Goal: Task Accomplishment & Management: Complete application form

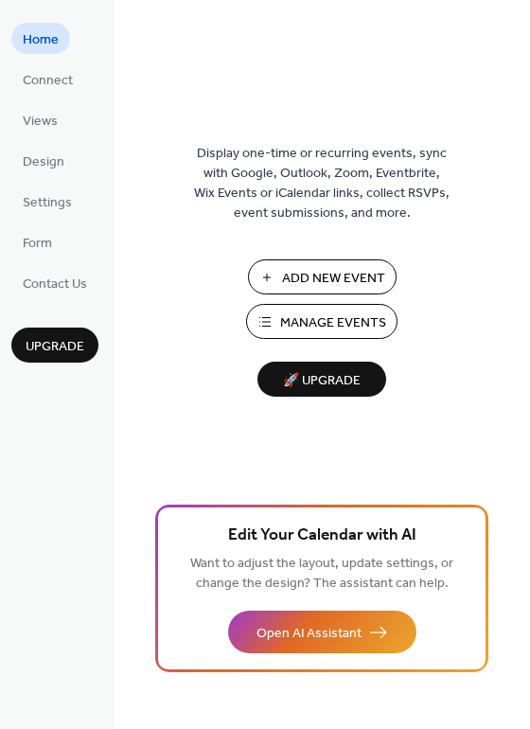
click at [286, 263] on button "Add New Event" at bounding box center [322, 276] width 149 height 35
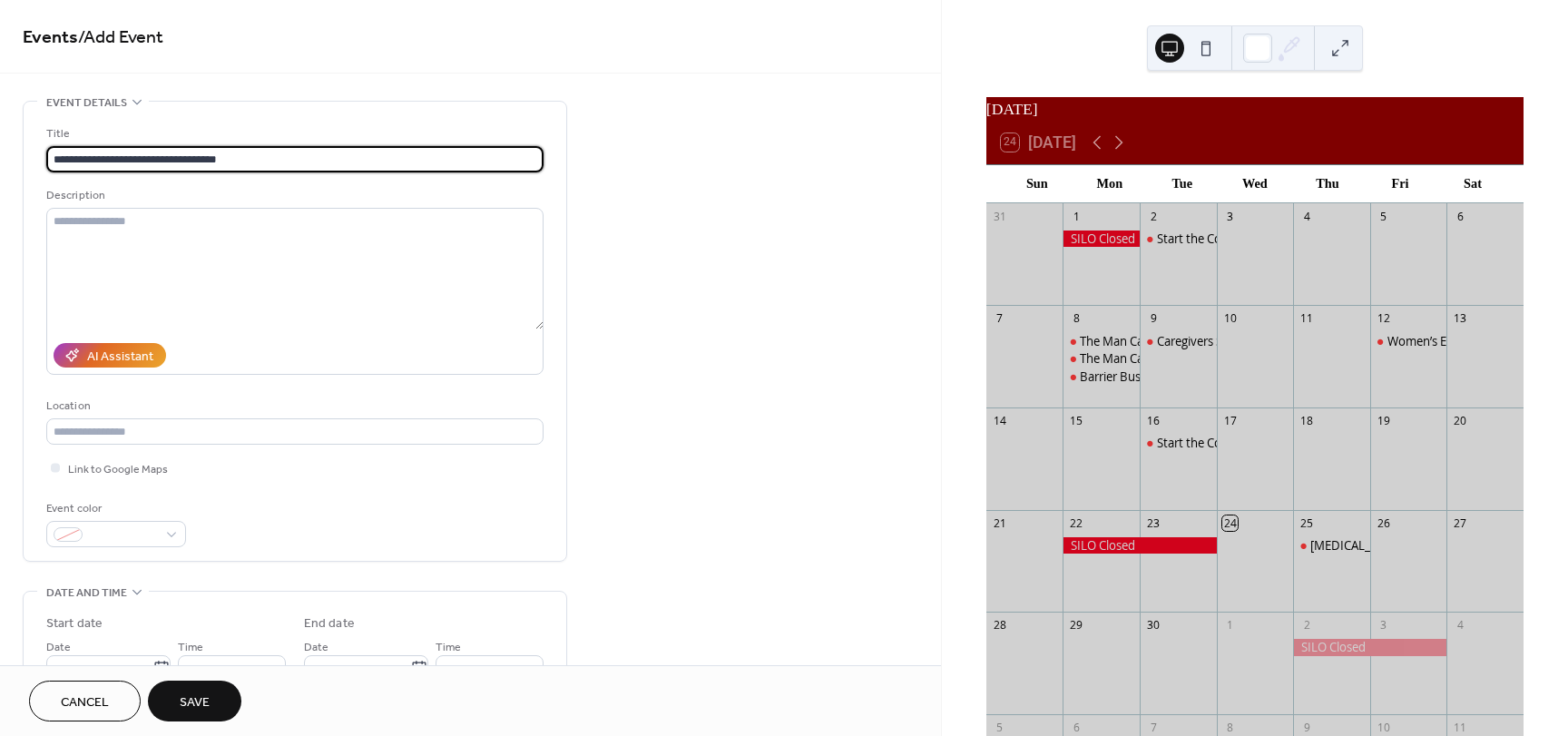
type input "**********"
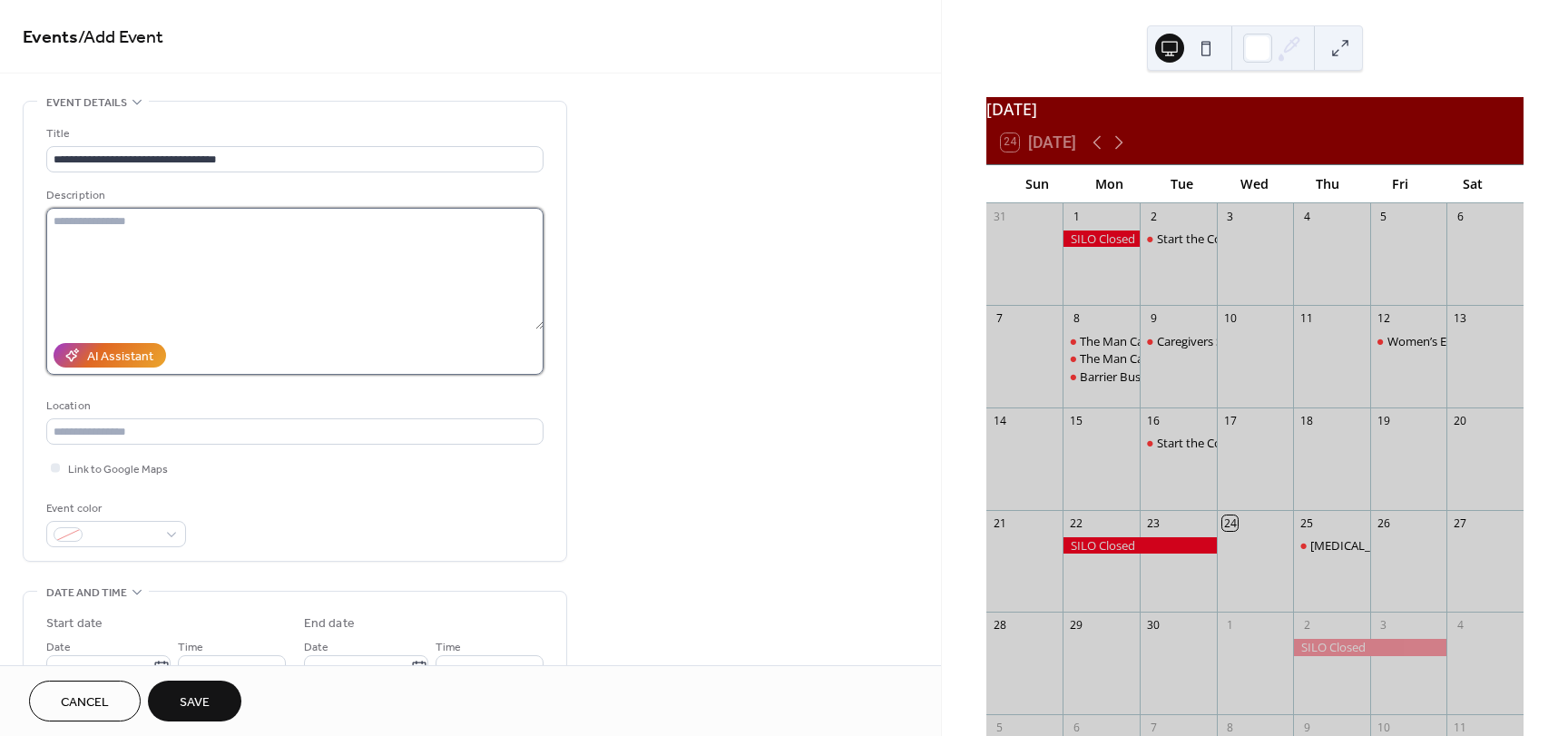
click at [322, 236] on textarea at bounding box center [294, 268] width 497 height 122
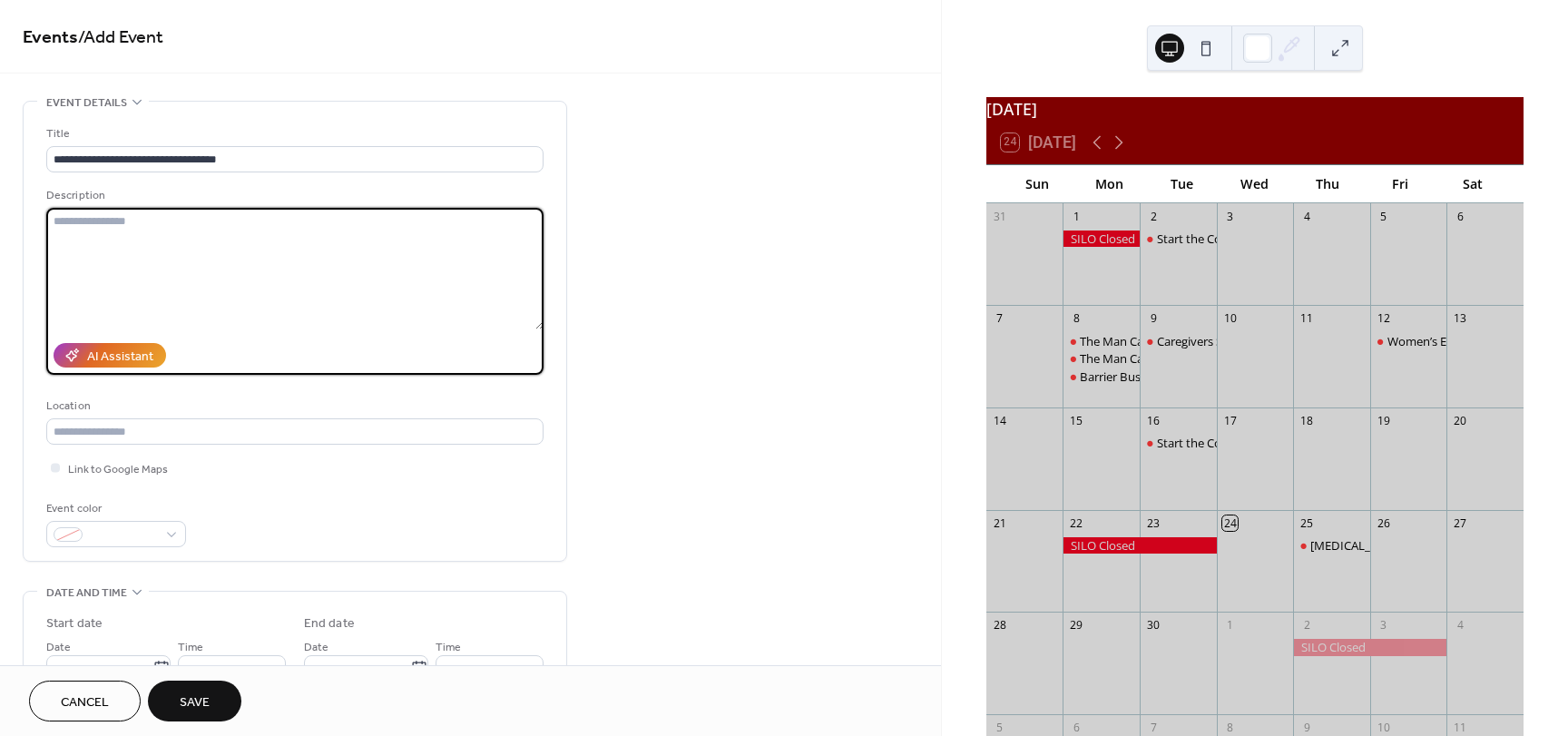
paste textarea "**********"
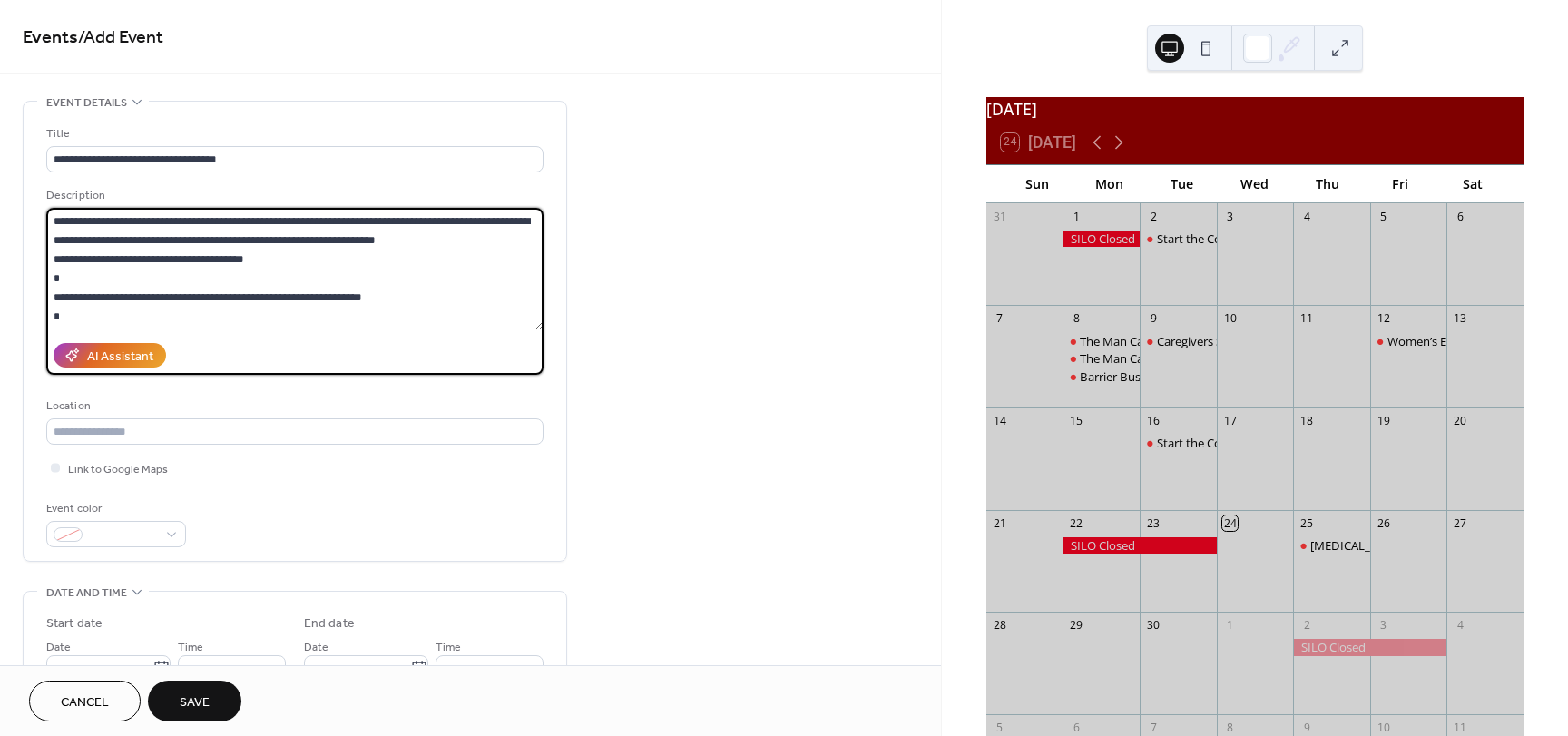
click at [59, 296] on textarea at bounding box center [294, 268] width 497 height 122
click at [54, 295] on textarea at bounding box center [294, 268] width 497 height 122
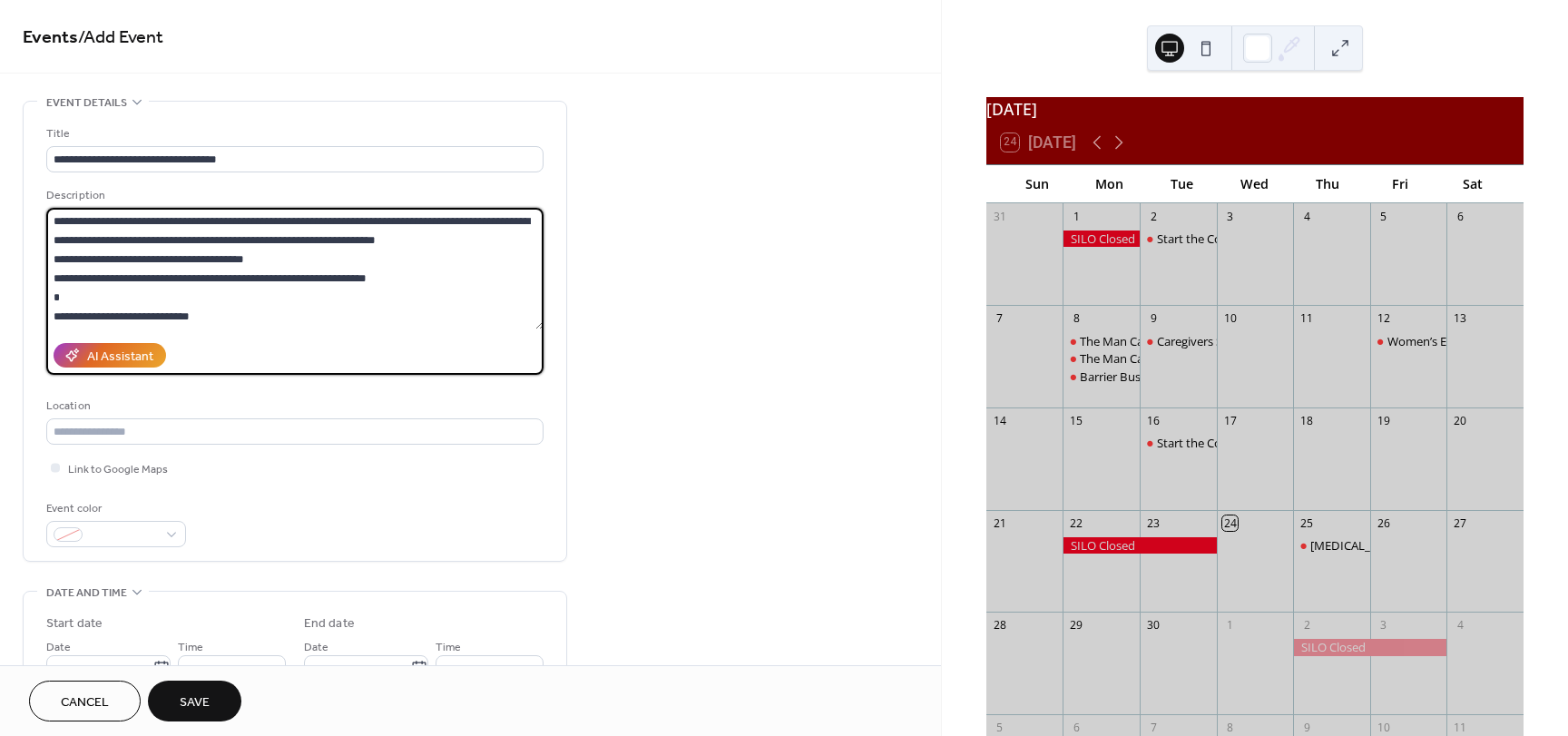
click at [50, 315] on textarea at bounding box center [294, 268] width 497 height 122
click at [52, 299] on textarea at bounding box center [294, 268] width 497 height 122
type textarea "**********"
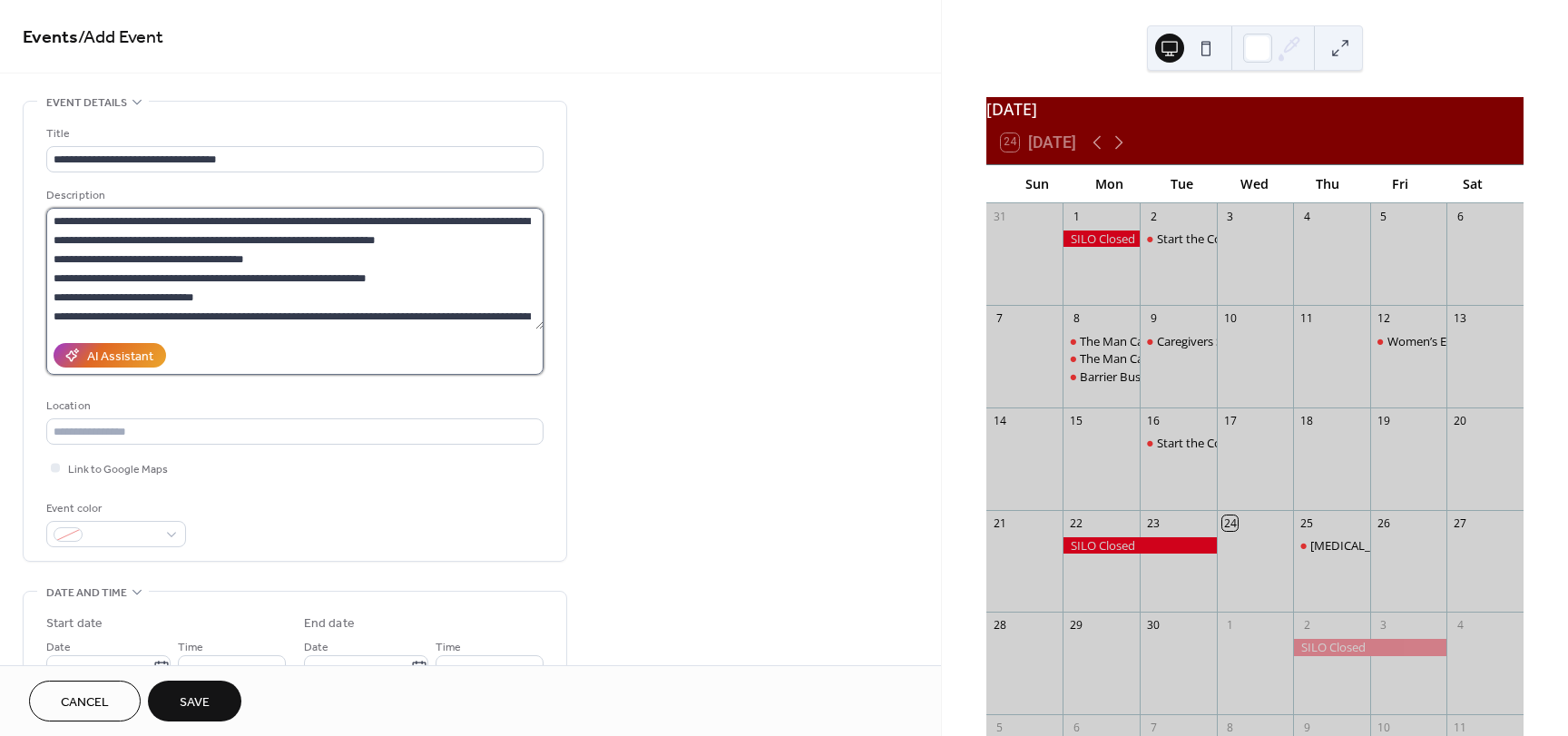
click at [77, 298] on textarea at bounding box center [294, 268] width 497 height 122
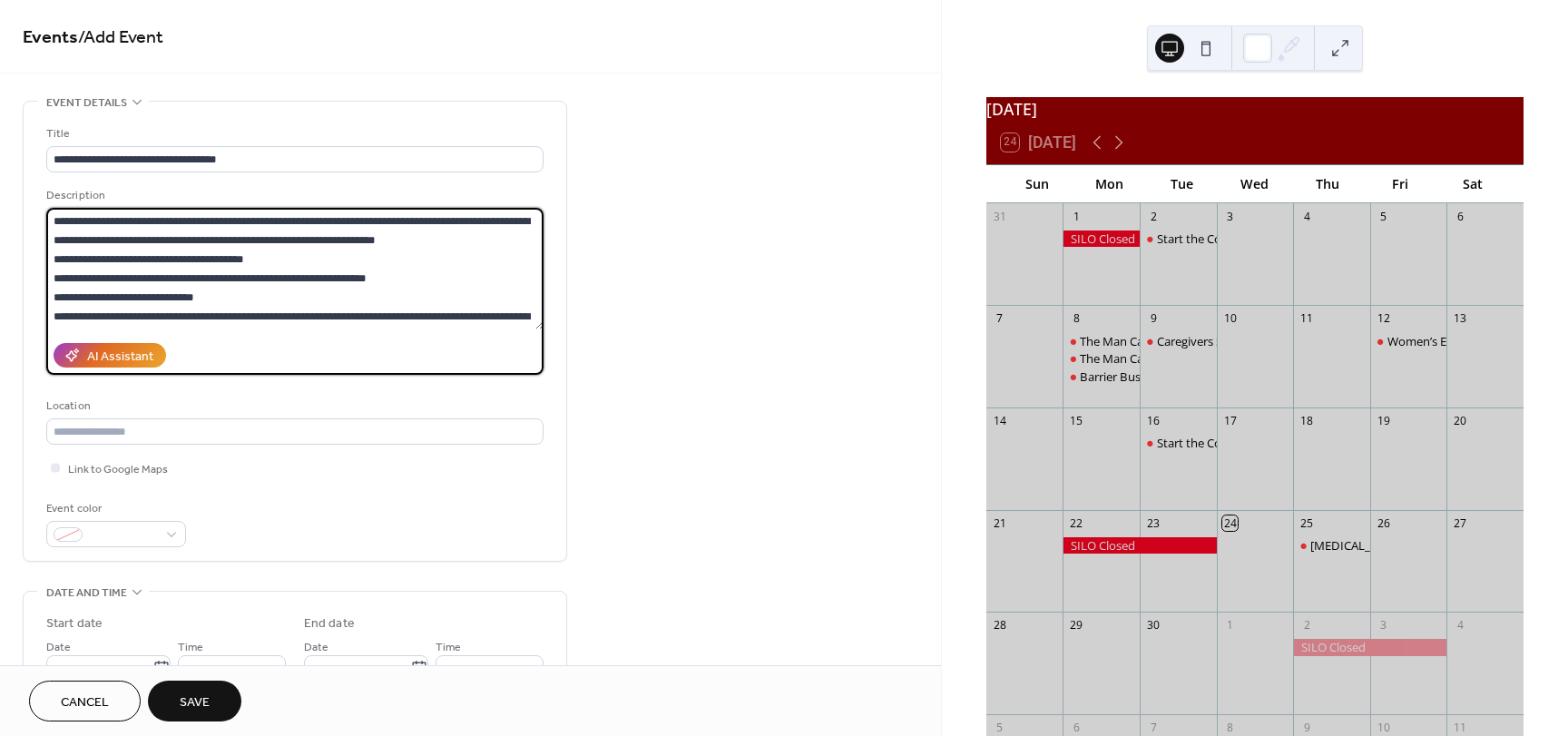
click at [58, 296] on textarea at bounding box center [294, 268] width 497 height 122
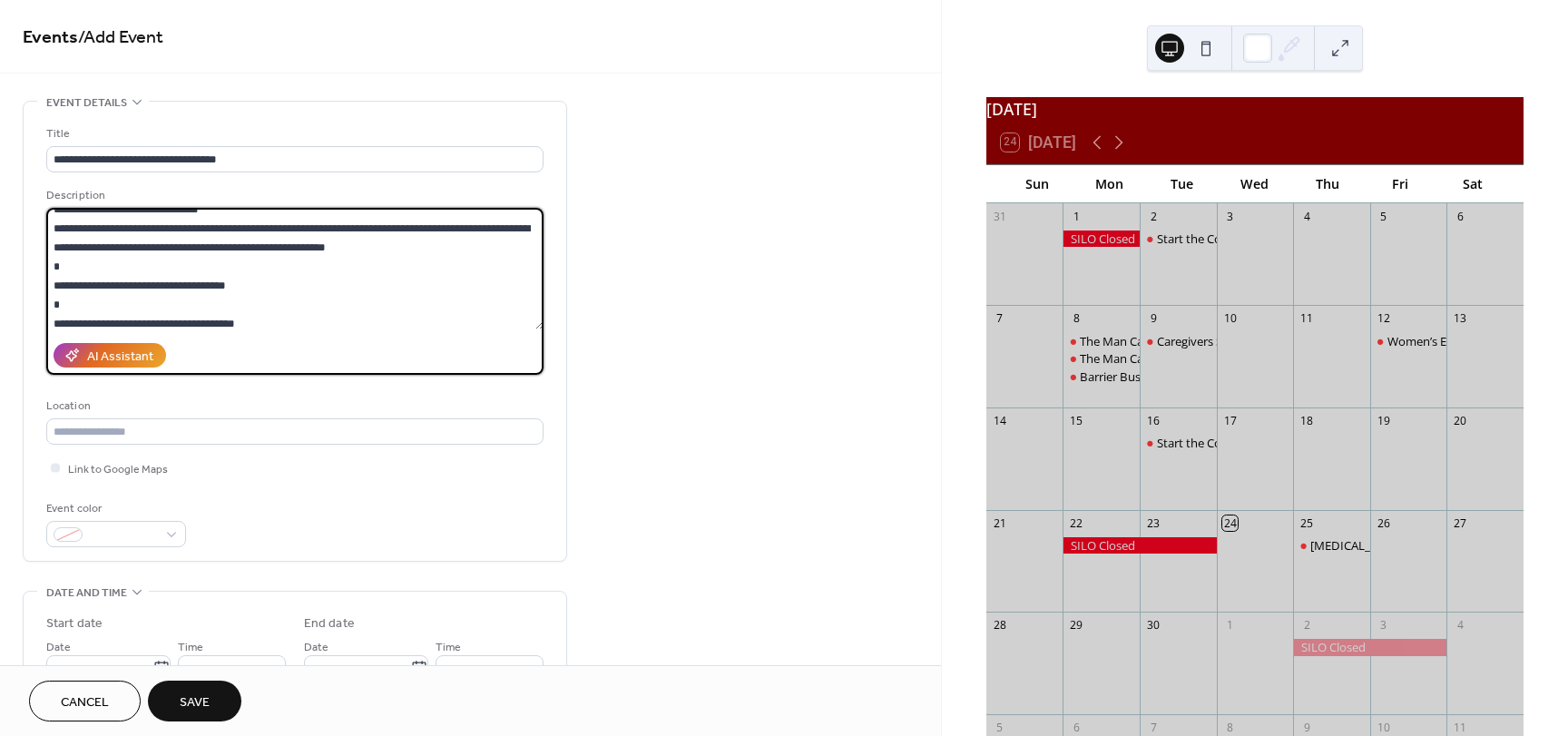
scroll to position [91, 0]
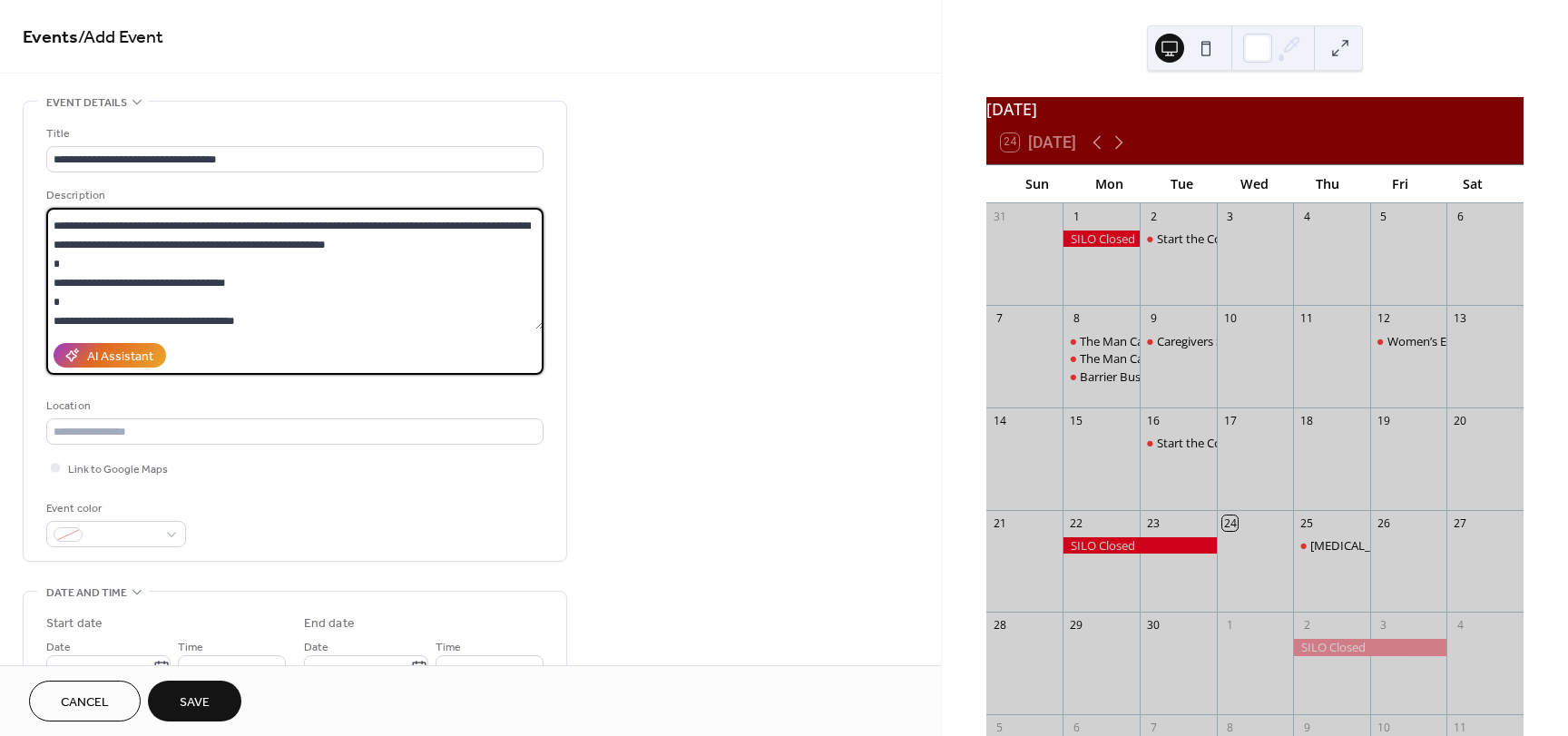
click at [53, 283] on textarea at bounding box center [294, 268] width 497 height 122
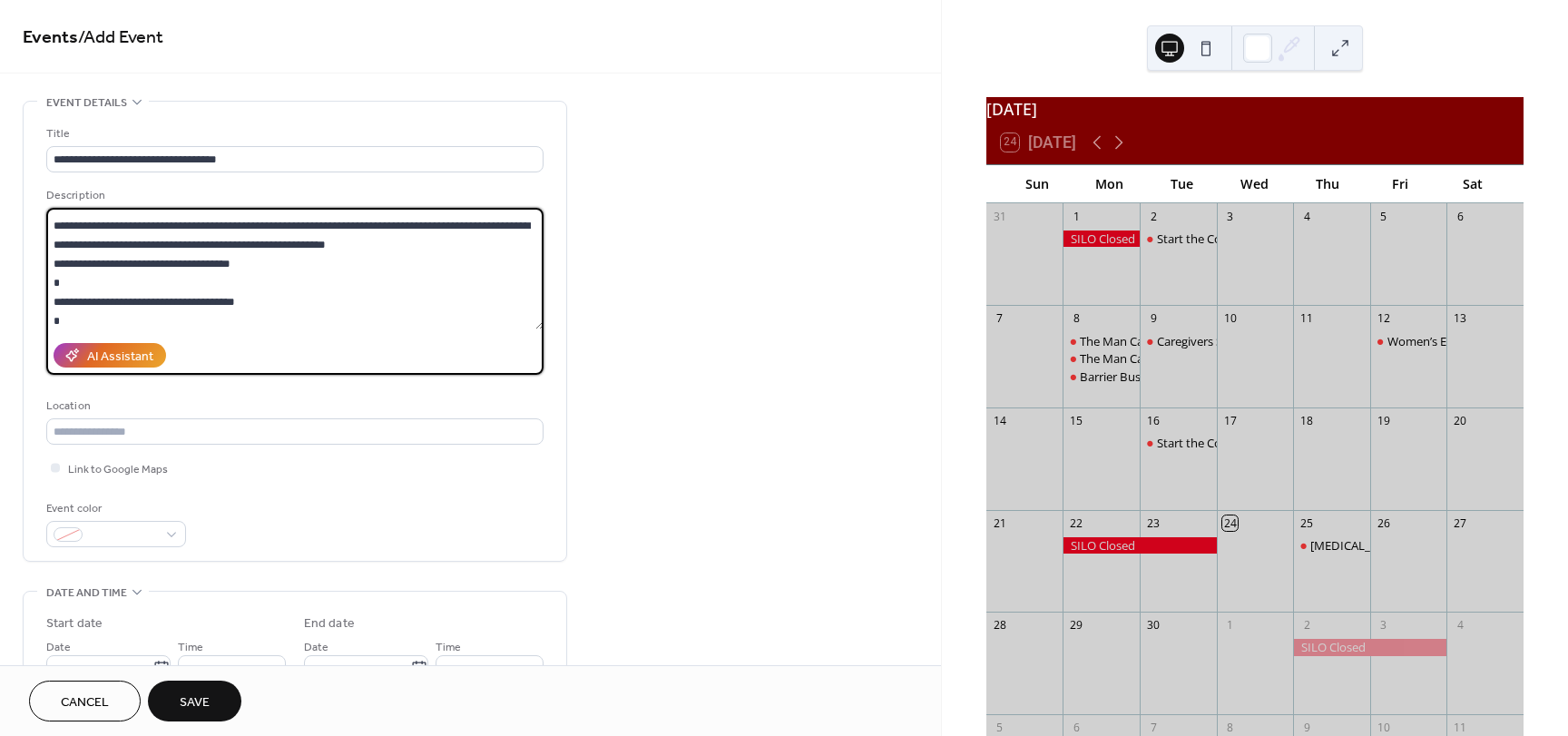
click at [57, 297] on textarea at bounding box center [294, 268] width 497 height 122
click at [55, 318] on textarea at bounding box center [294, 268] width 497 height 122
click at [62, 282] on textarea at bounding box center [294, 268] width 497 height 122
click at [59, 264] on textarea at bounding box center [294, 268] width 497 height 122
click at [61, 304] on textarea at bounding box center [294, 268] width 497 height 122
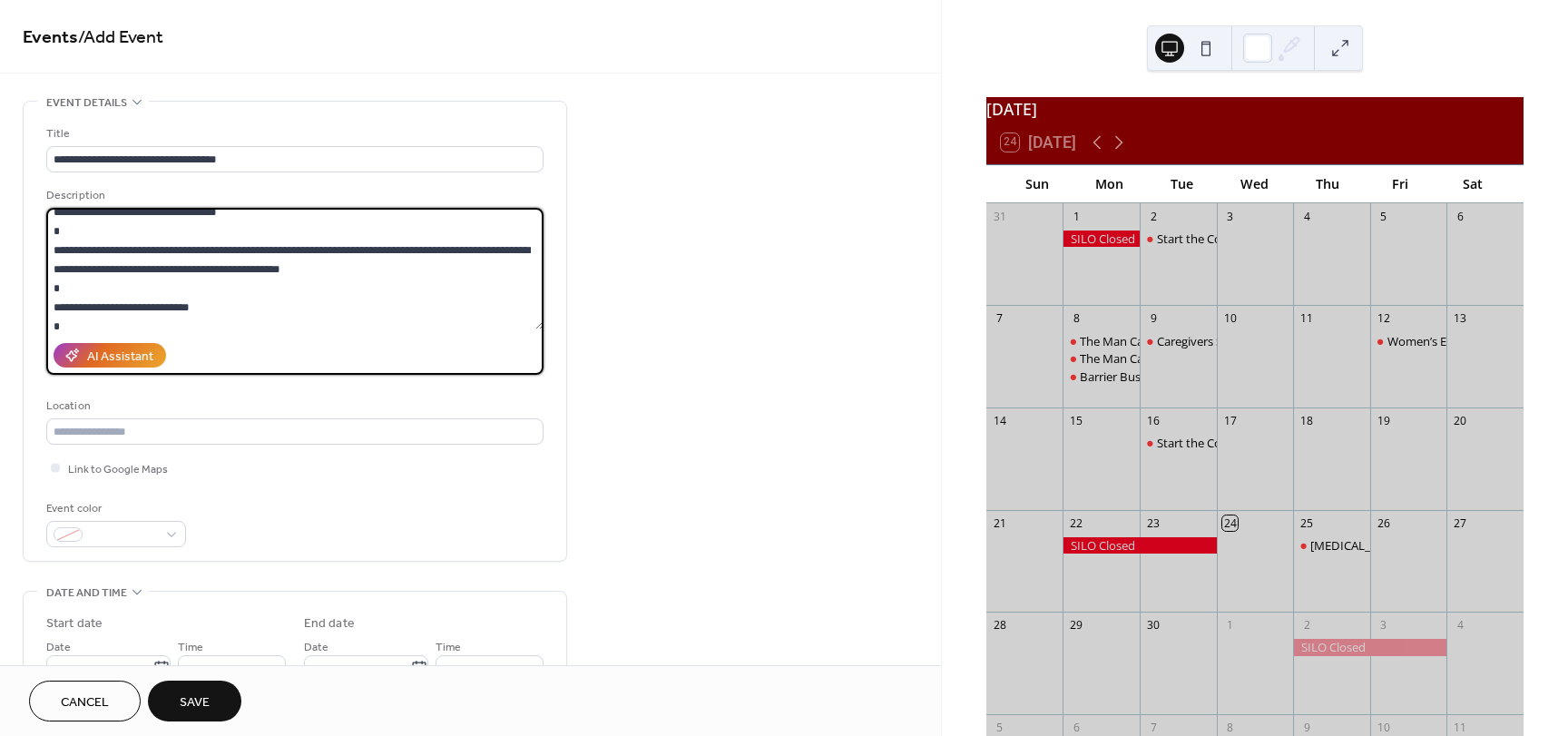
scroll to position [181, 0]
click at [53, 244] on textarea at bounding box center [294, 268] width 497 height 122
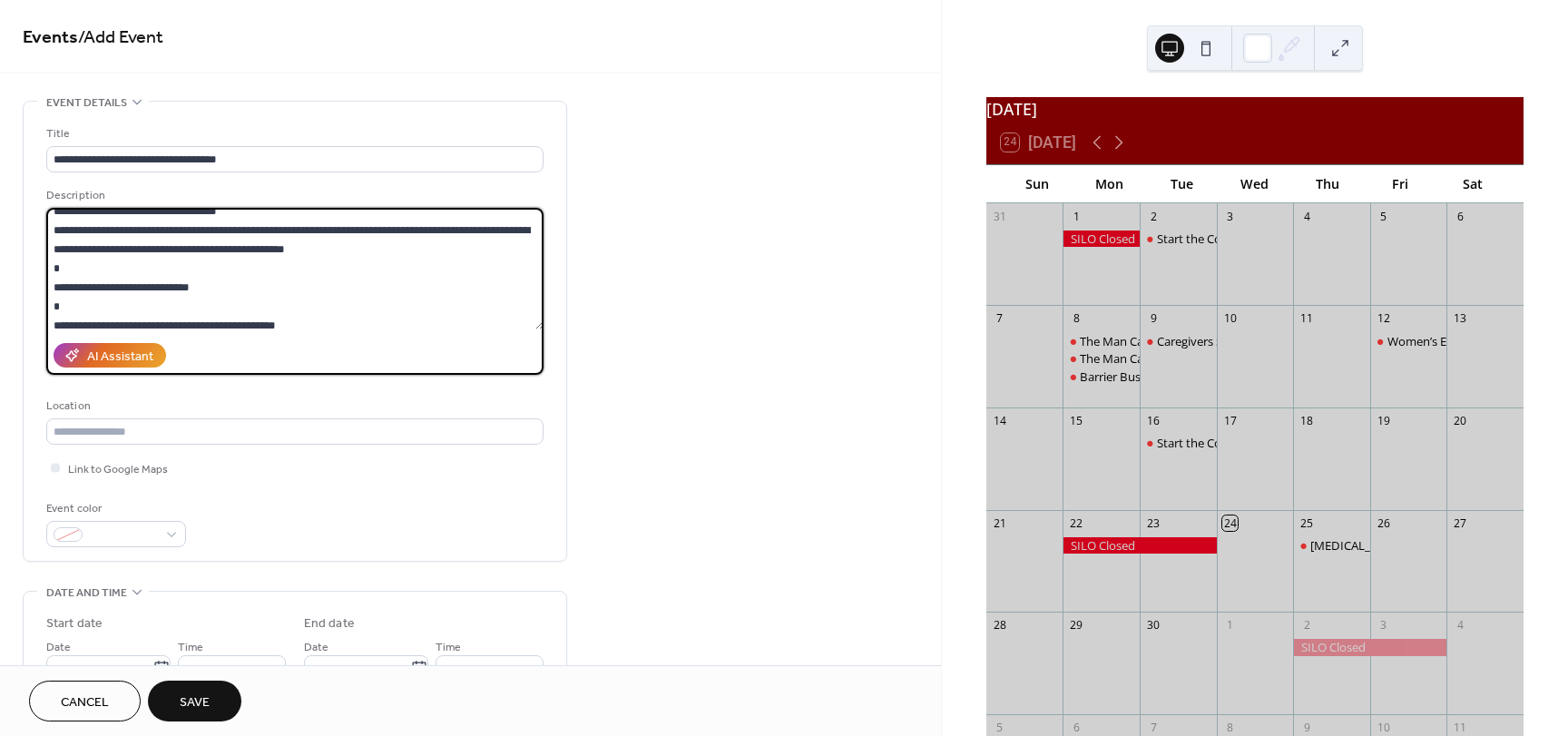
click at [55, 281] on textarea at bounding box center [294, 268] width 497 height 122
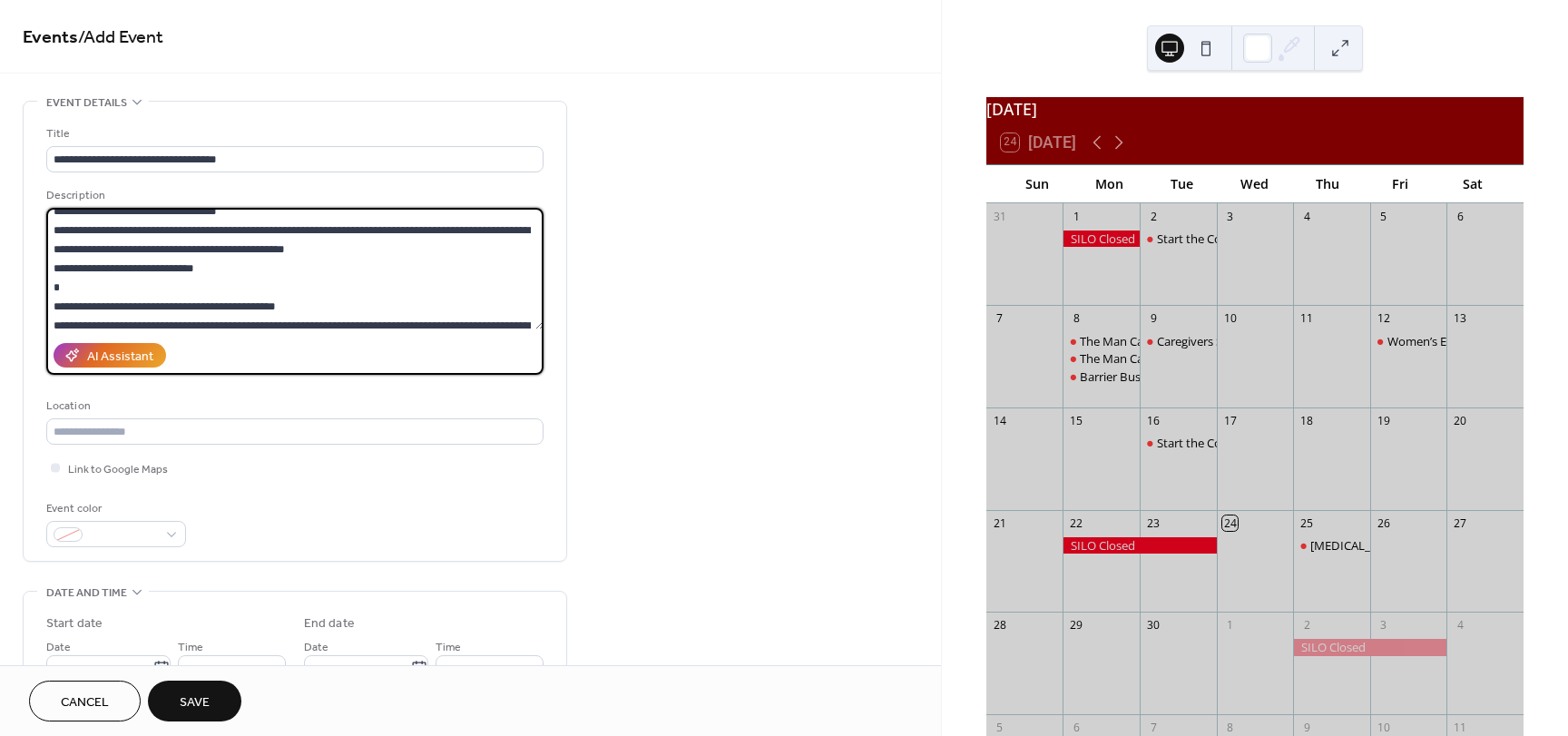
click at [56, 301] on textarea at bounding box center [294, 268] width 497 height 122
click at [374, 275] on textarea at bounding box center [294, 268] width 497 height 122
click at [369, 281] on textarea at bounding box center [294, 268] width 497 height 122
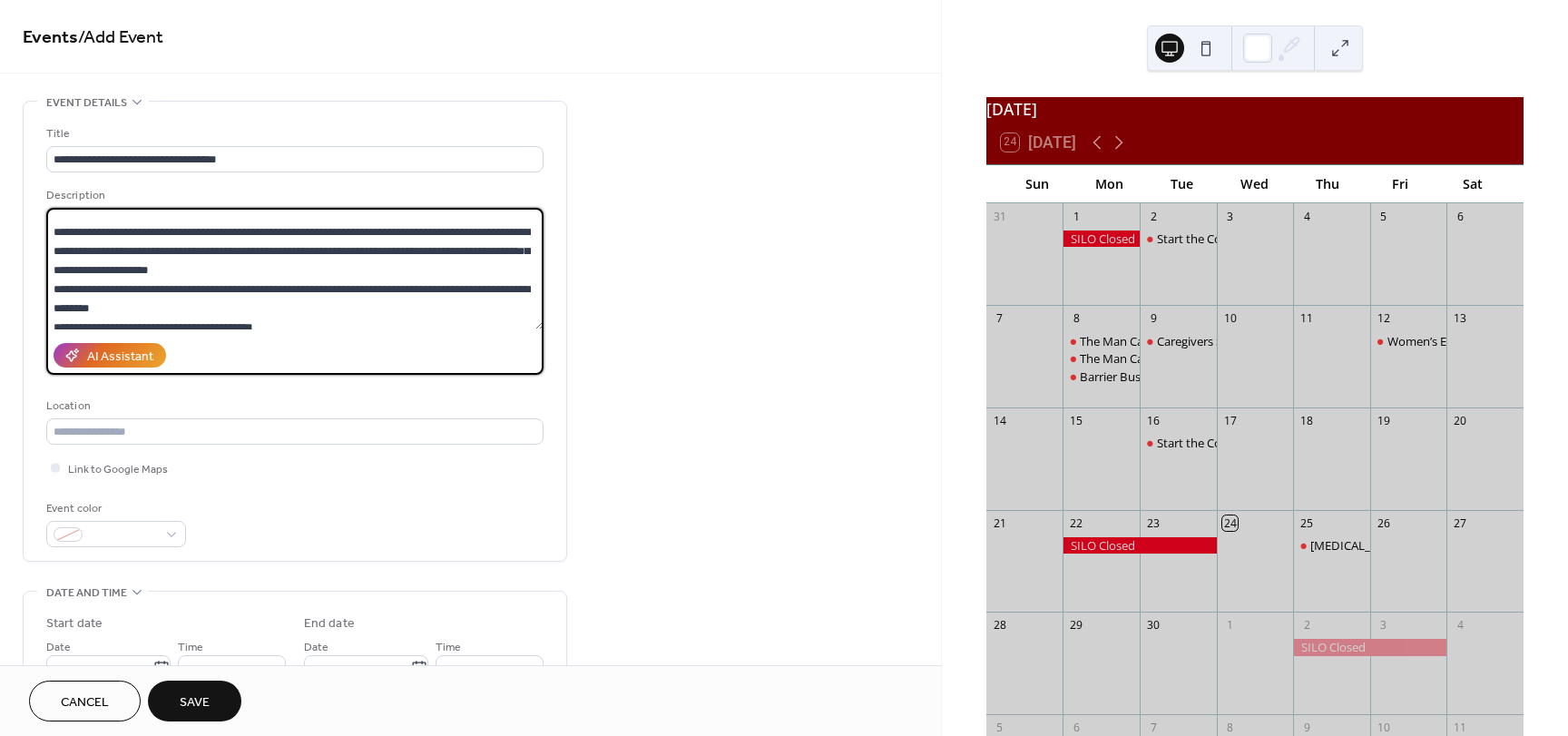
scroll to position [272, 0]
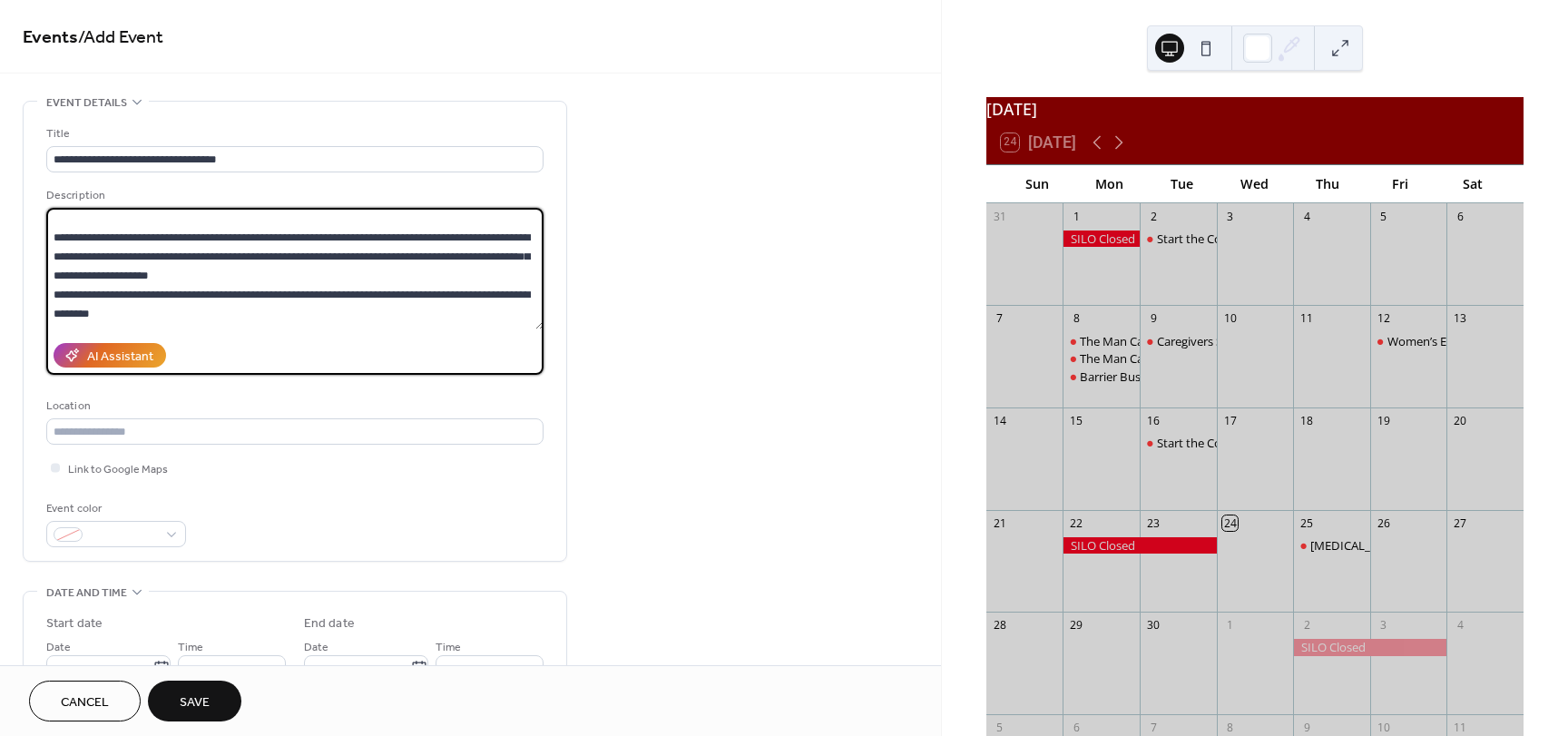
click at [308, 275] on textarea at bounding box center [294, 268] width 497 height 122
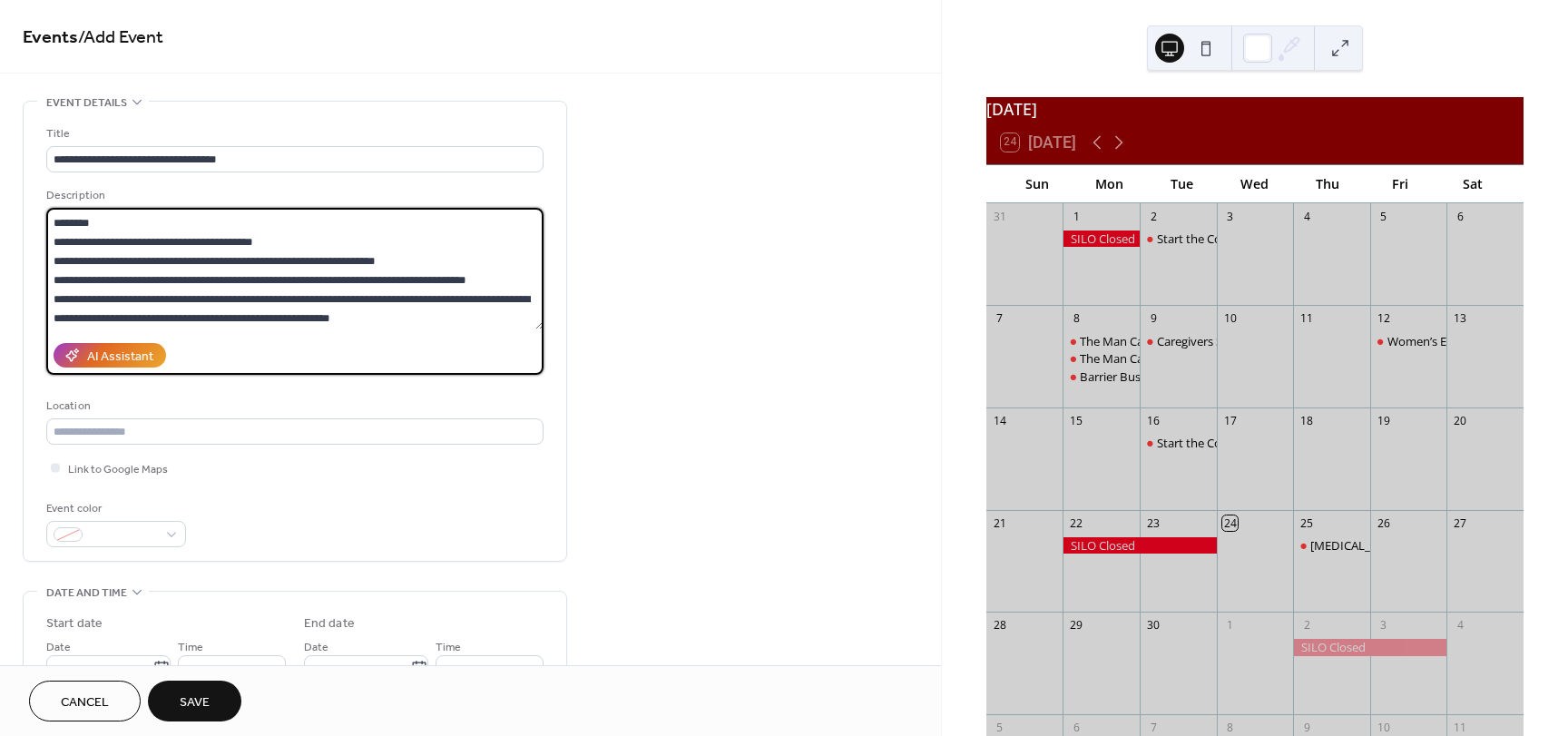
click at [198, 223] on textarea at bounding box center [294, 268] width 497 height 122
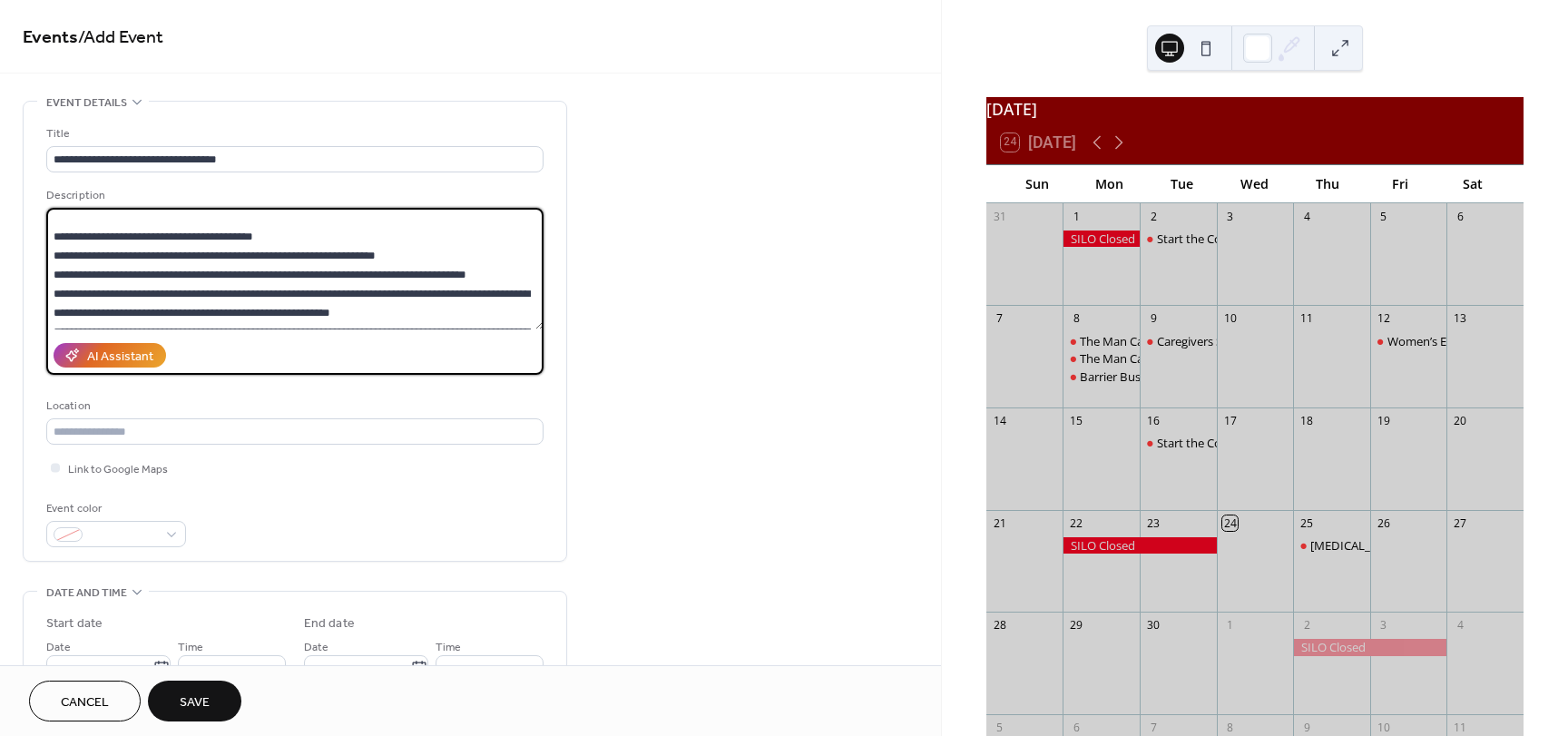
scroll to position [443, 0]
click at [488, 276] on textarea at bounding box center [294, 268] width 497 height 122
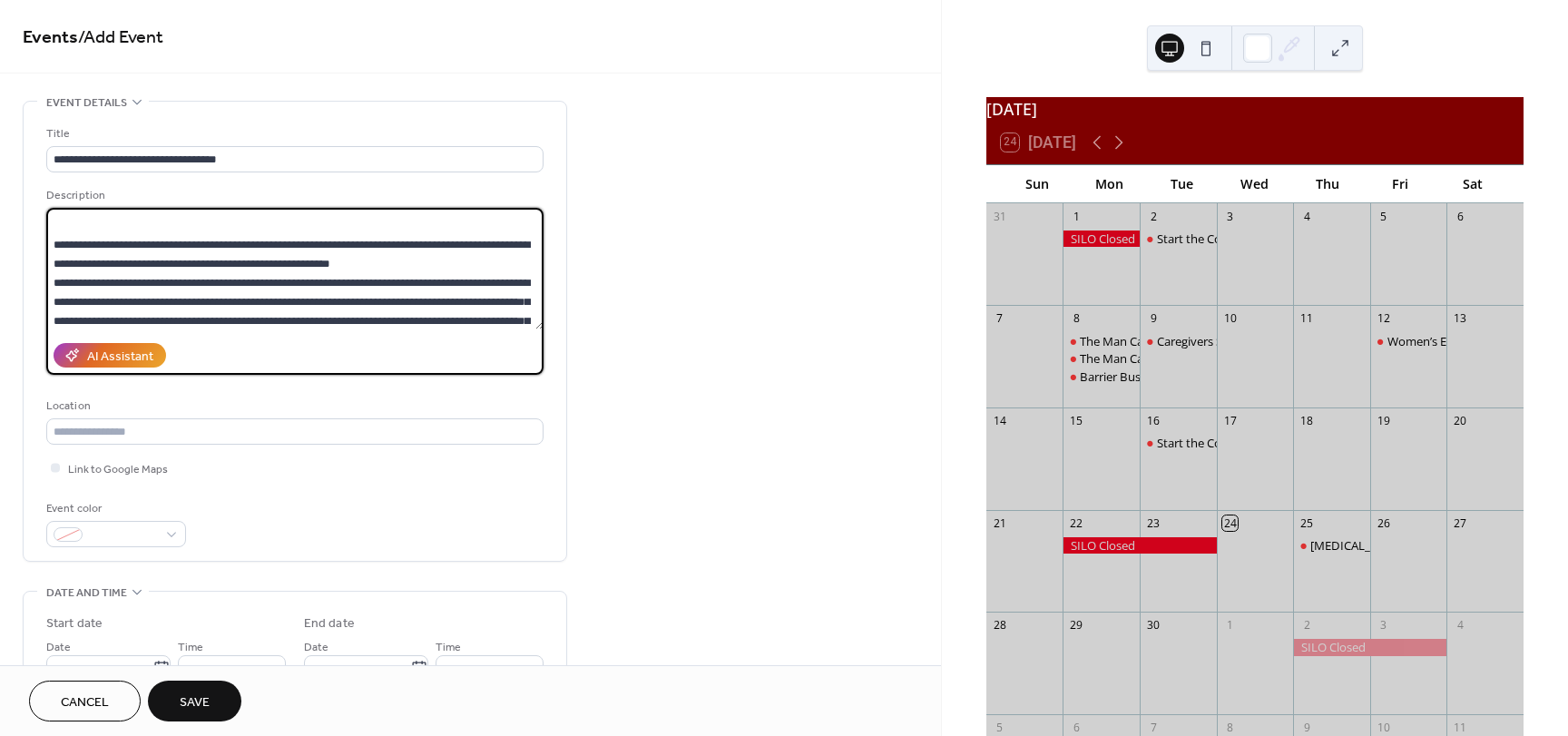
scroll to position [534, 0]
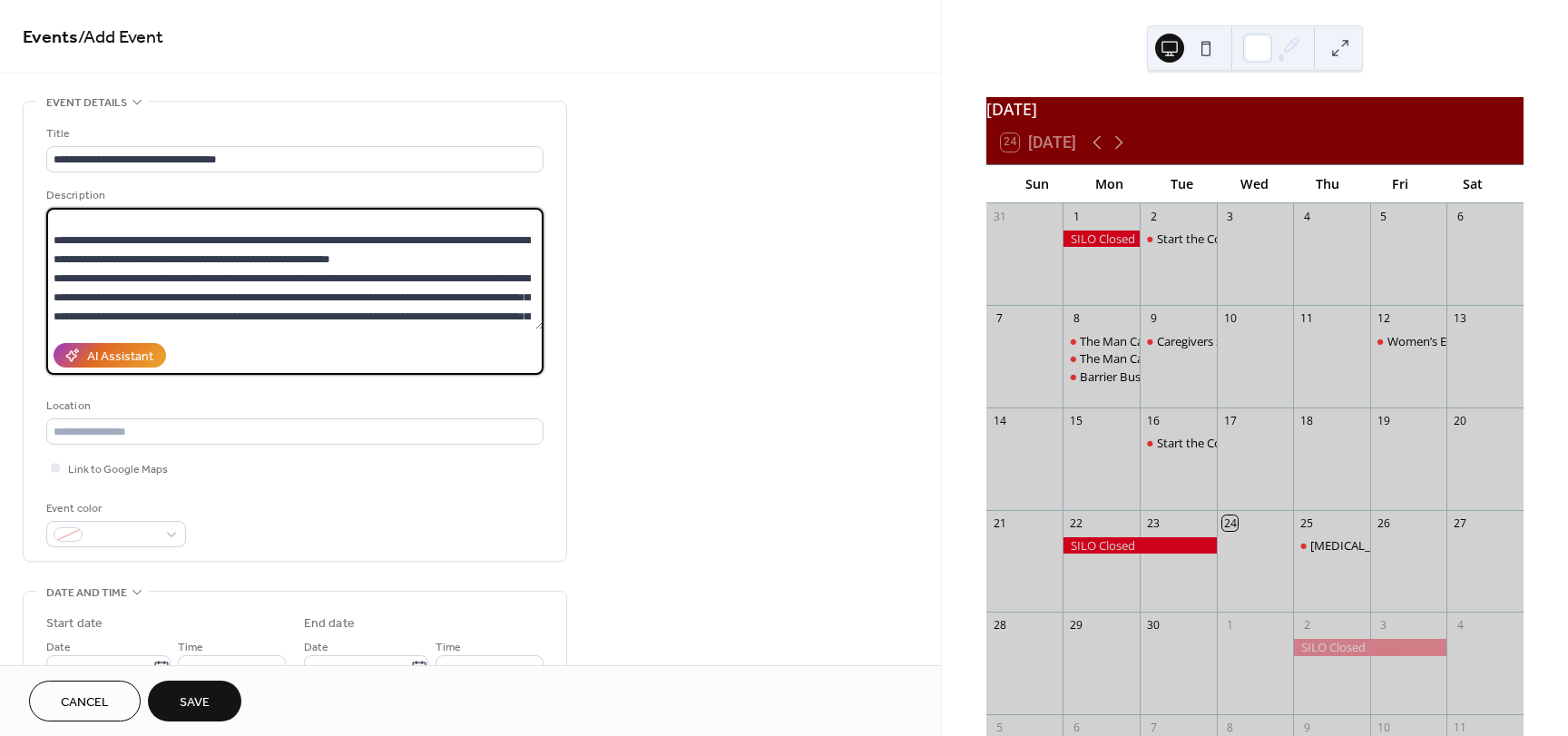
click at [362, 264] on textarea at bounding box center [294, 268] width 497 height 122
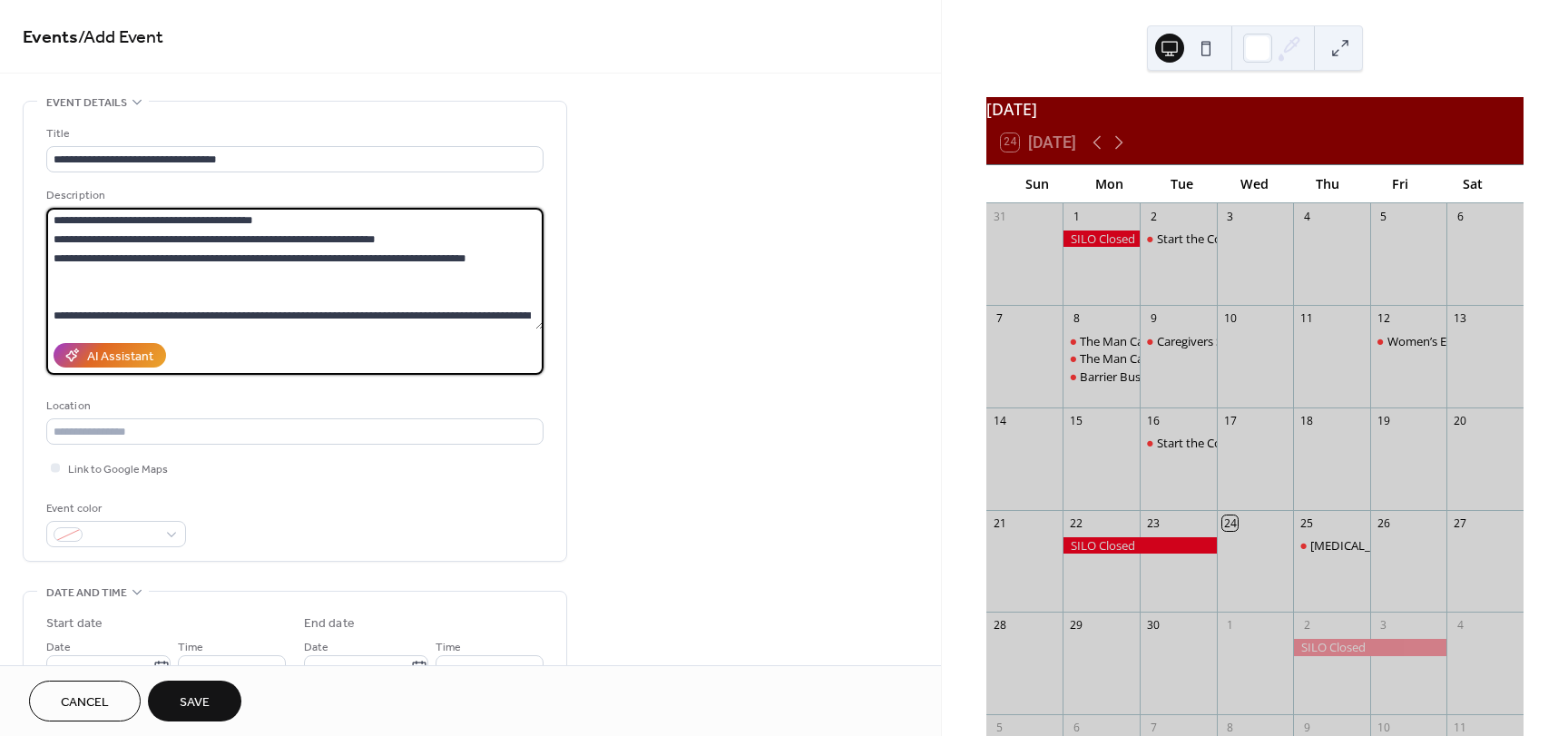
scroll to position [462, 0]
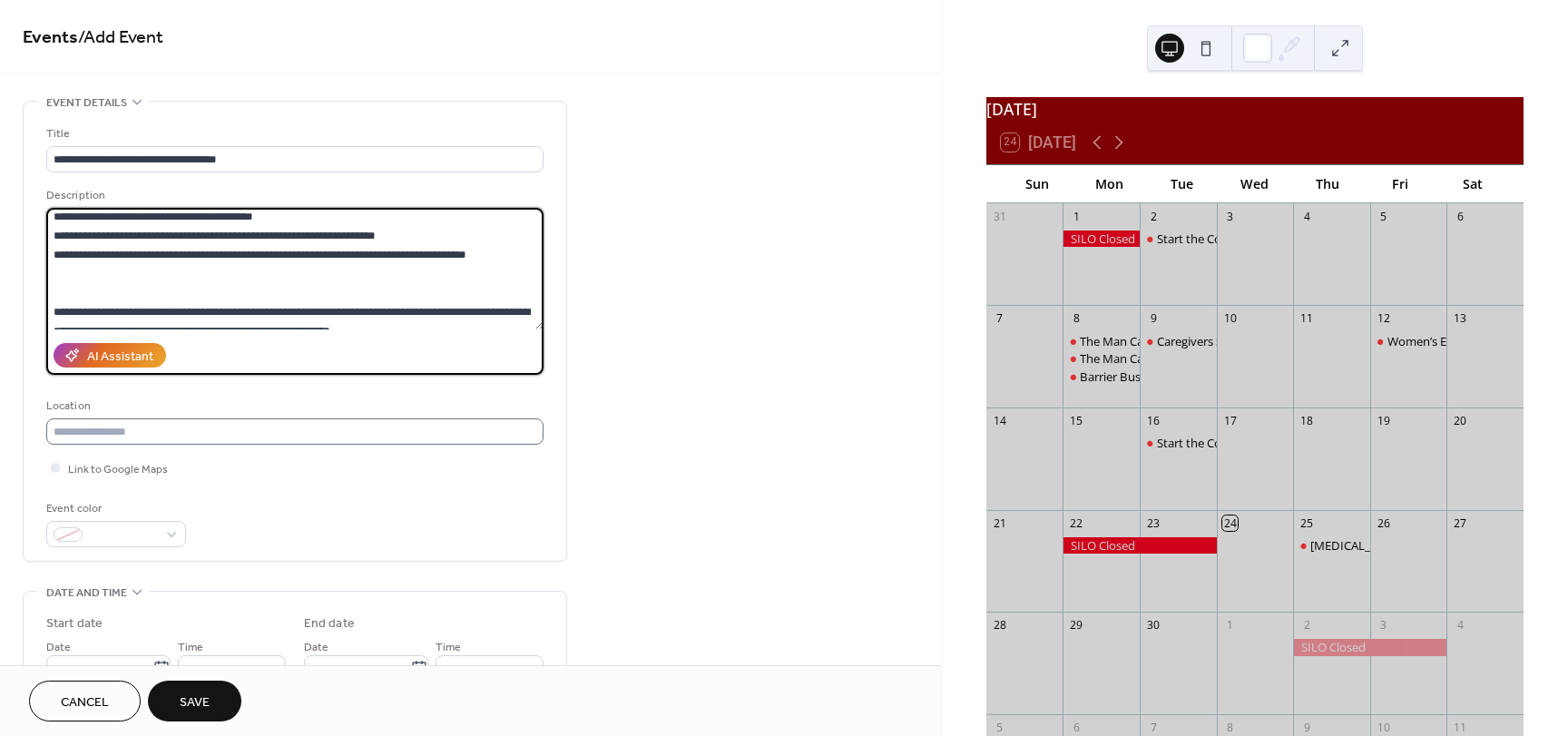
type textarea "**********"
click at [246, 419] on input "text" at bounding box center [294, 430] width 497 height 26
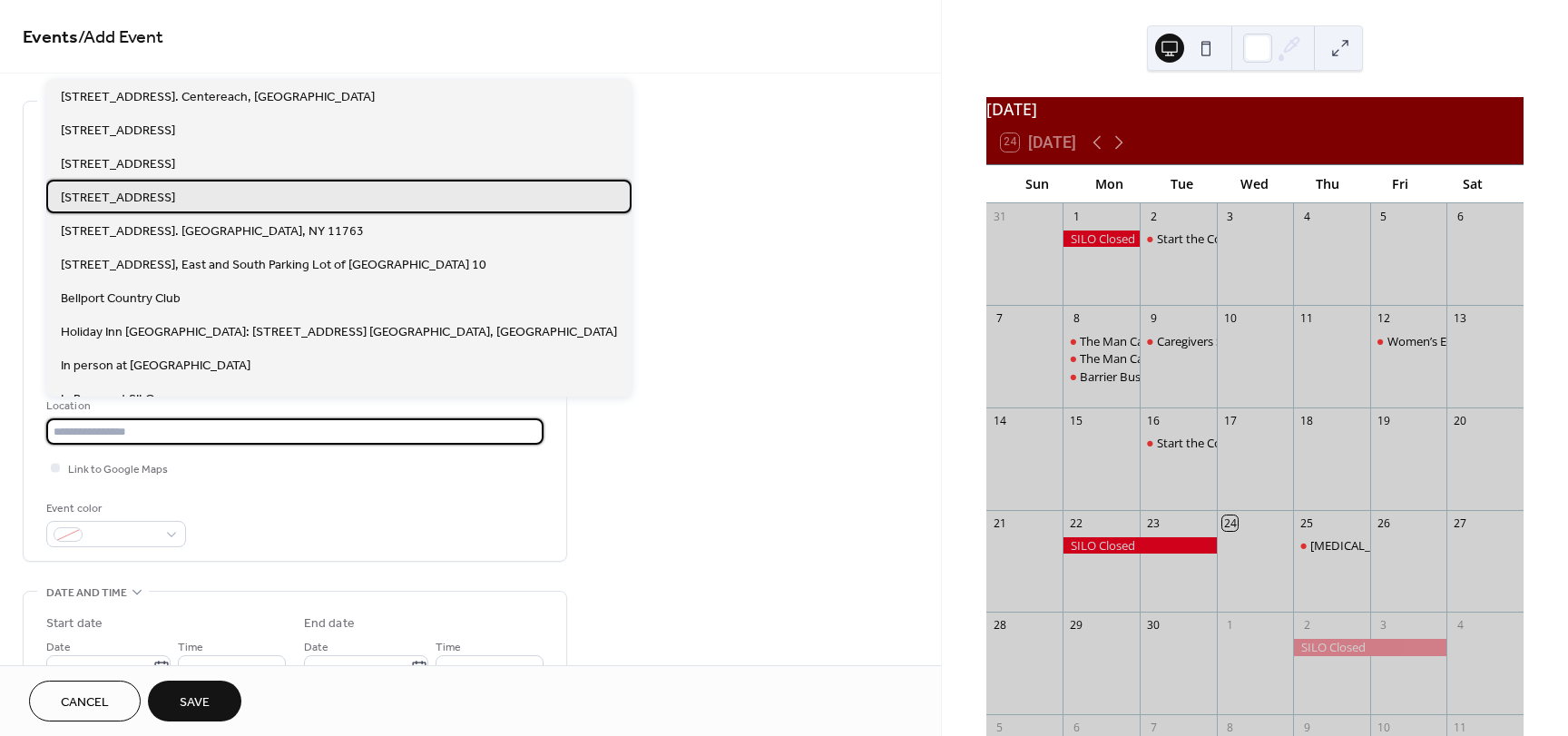
click at [175, 197] on span "3253 Route 112, Bldg 10, Medford, NY 11763" at bounding box center [117, 198] width 114 height 19
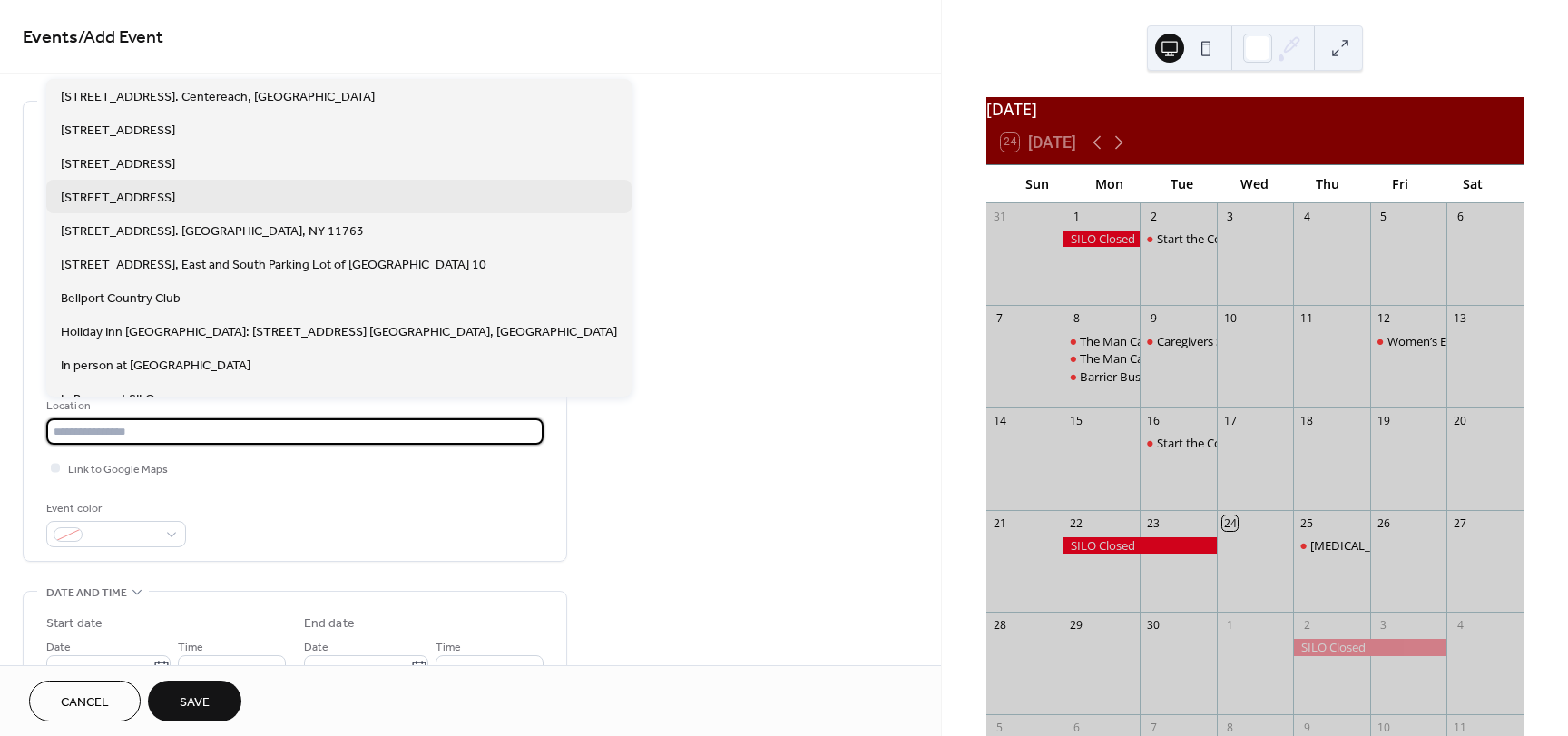
type input "**********"
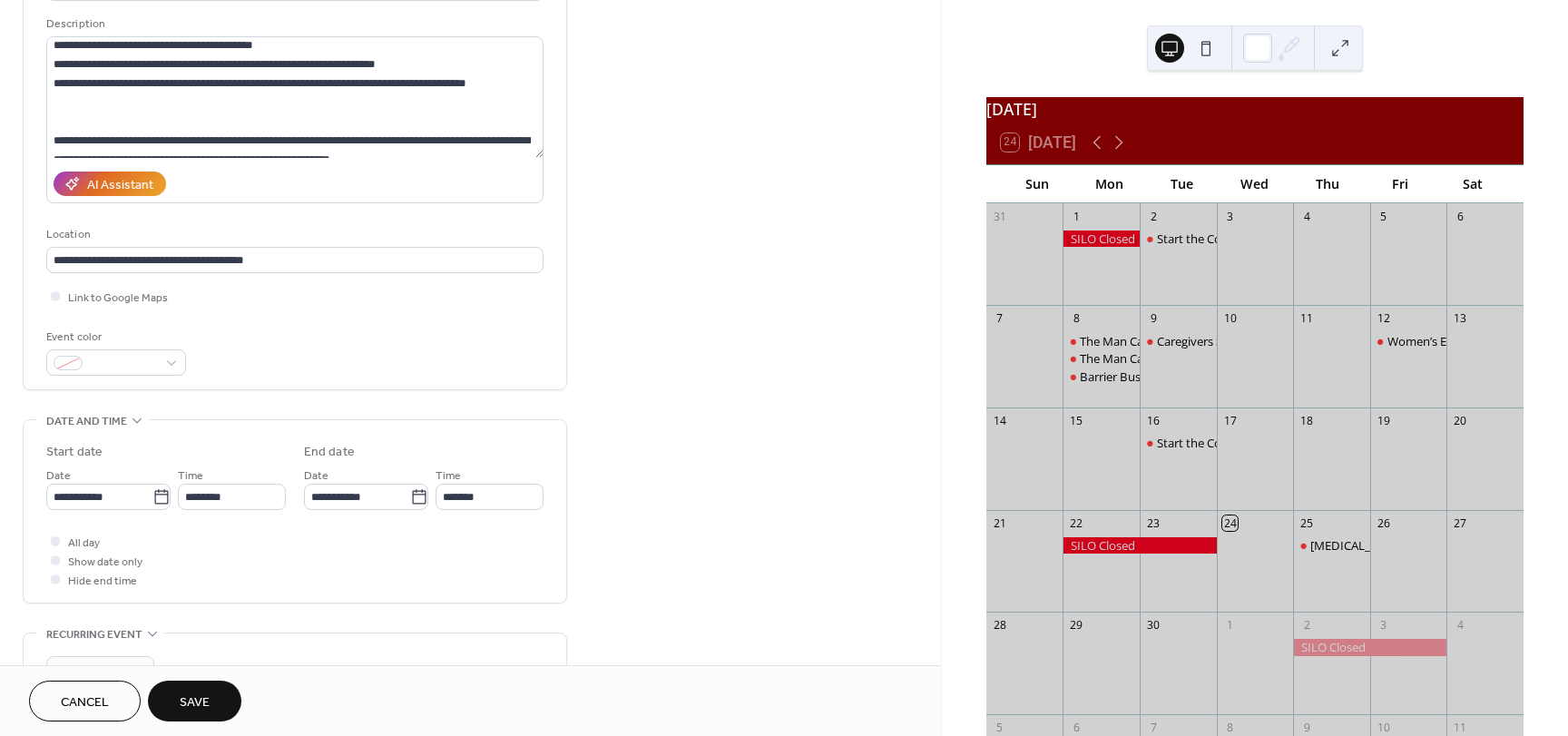
scroll to position [181, 0]
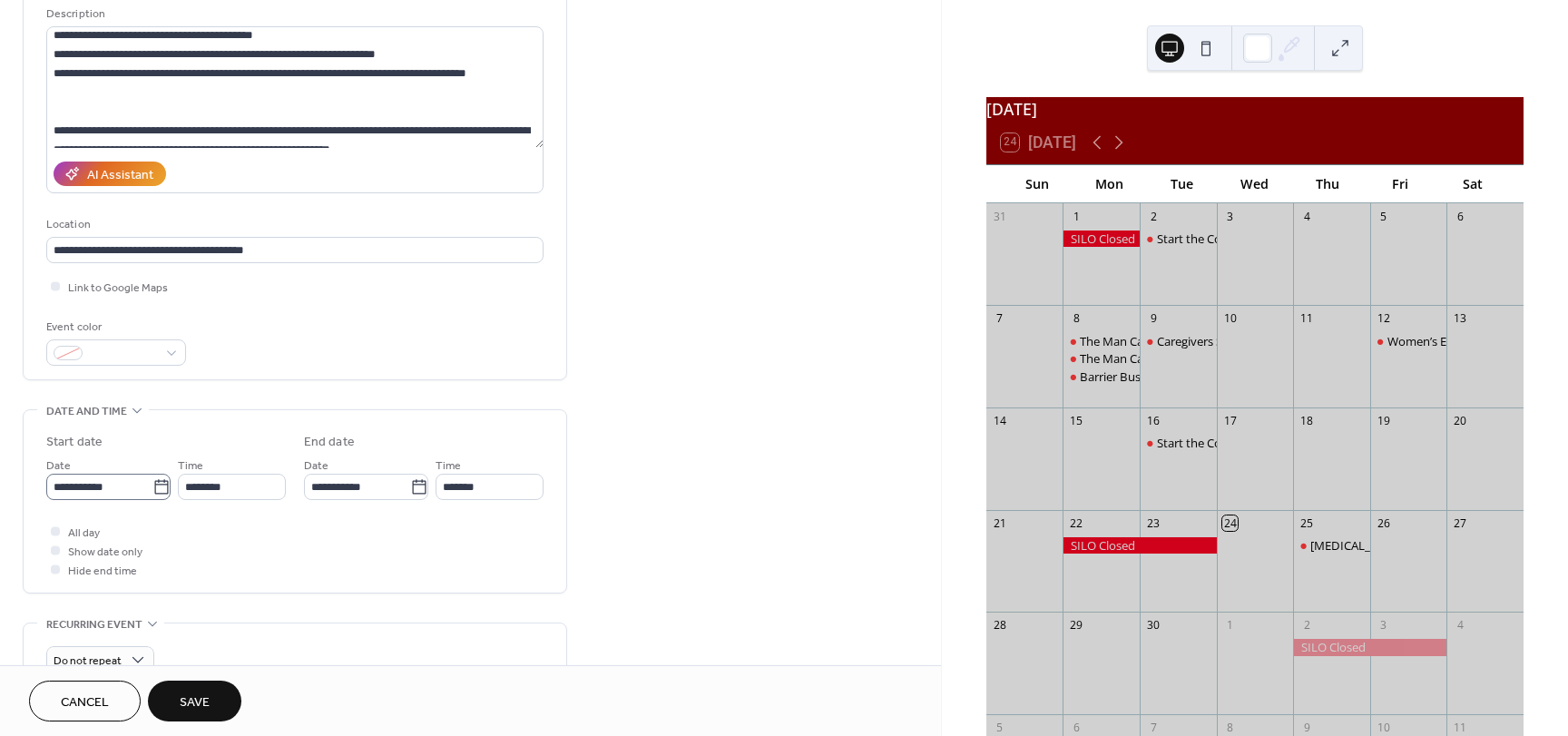
click at [156, 487] on icon at bounding box center [161, 487] width 18 height 18
click at [152, 487] on input "**********" at bounding box center [99, 486] width 106 height 26
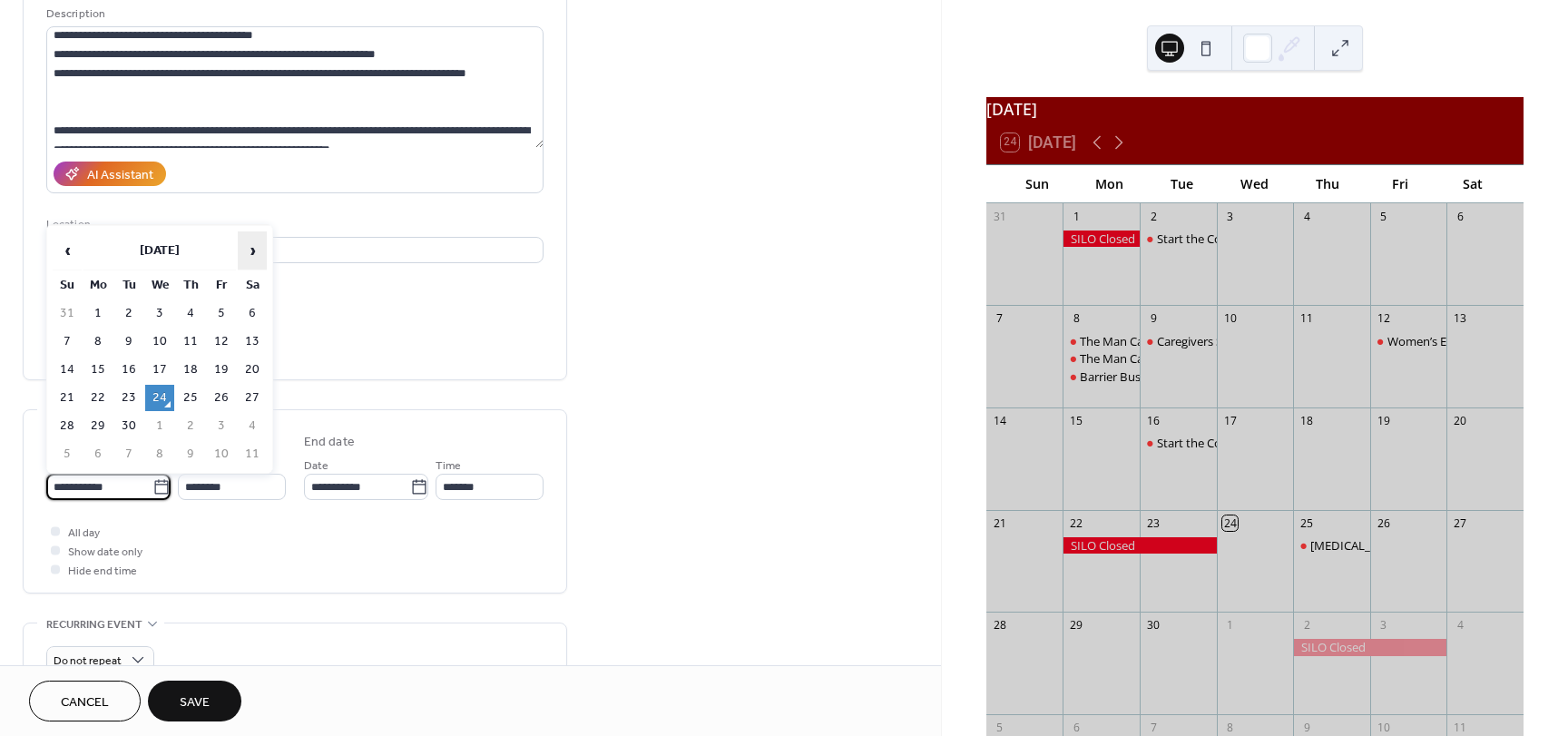
click at [244, 256] on span "›" at bounding box center [252, 250] width 27 height 36
click at [58, 259] on span "‹" at bounding box center [67, 250] width 27 height 36
click at [163, 371] on td "12" at bounding box center [159, 369] width 29 height 26
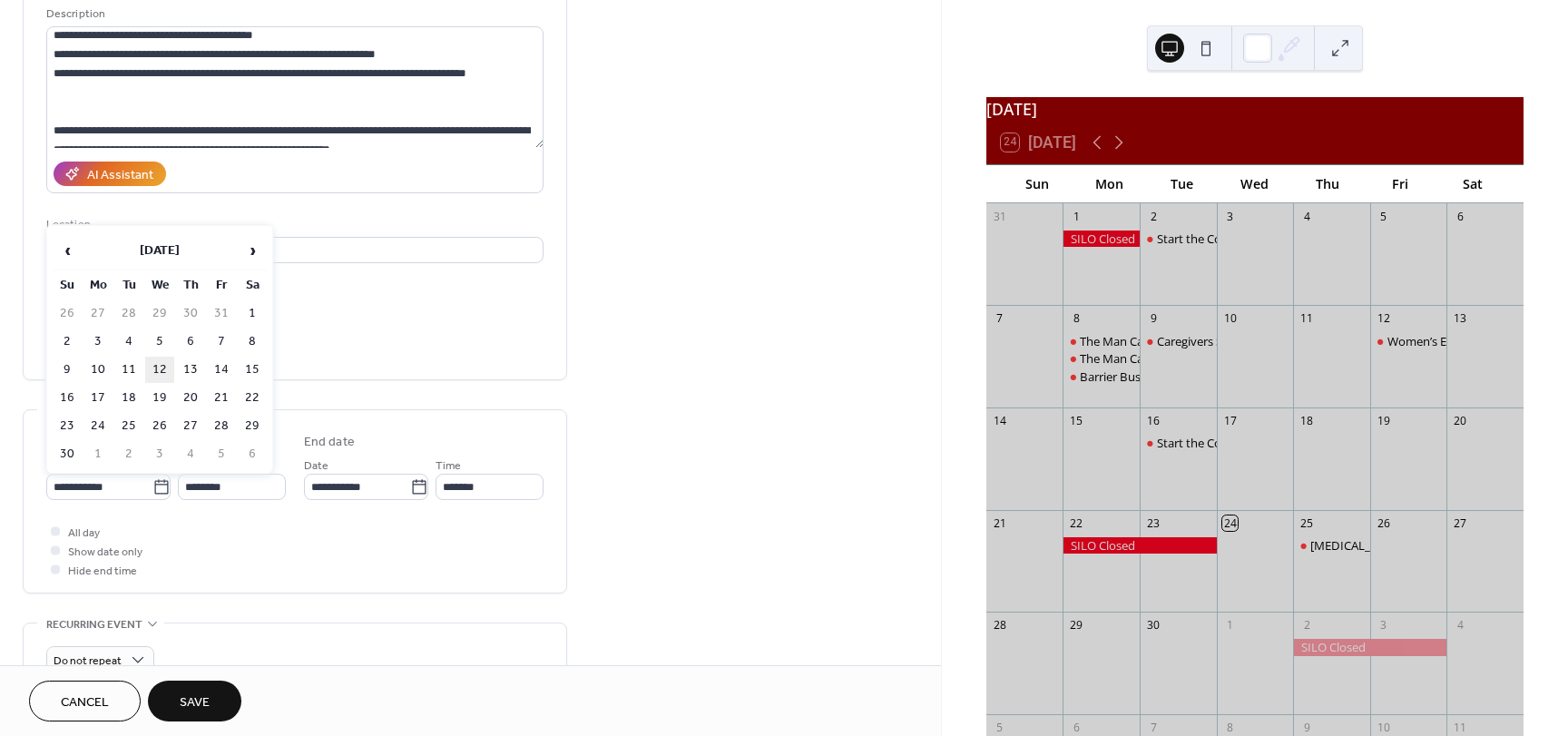
type input "**********"
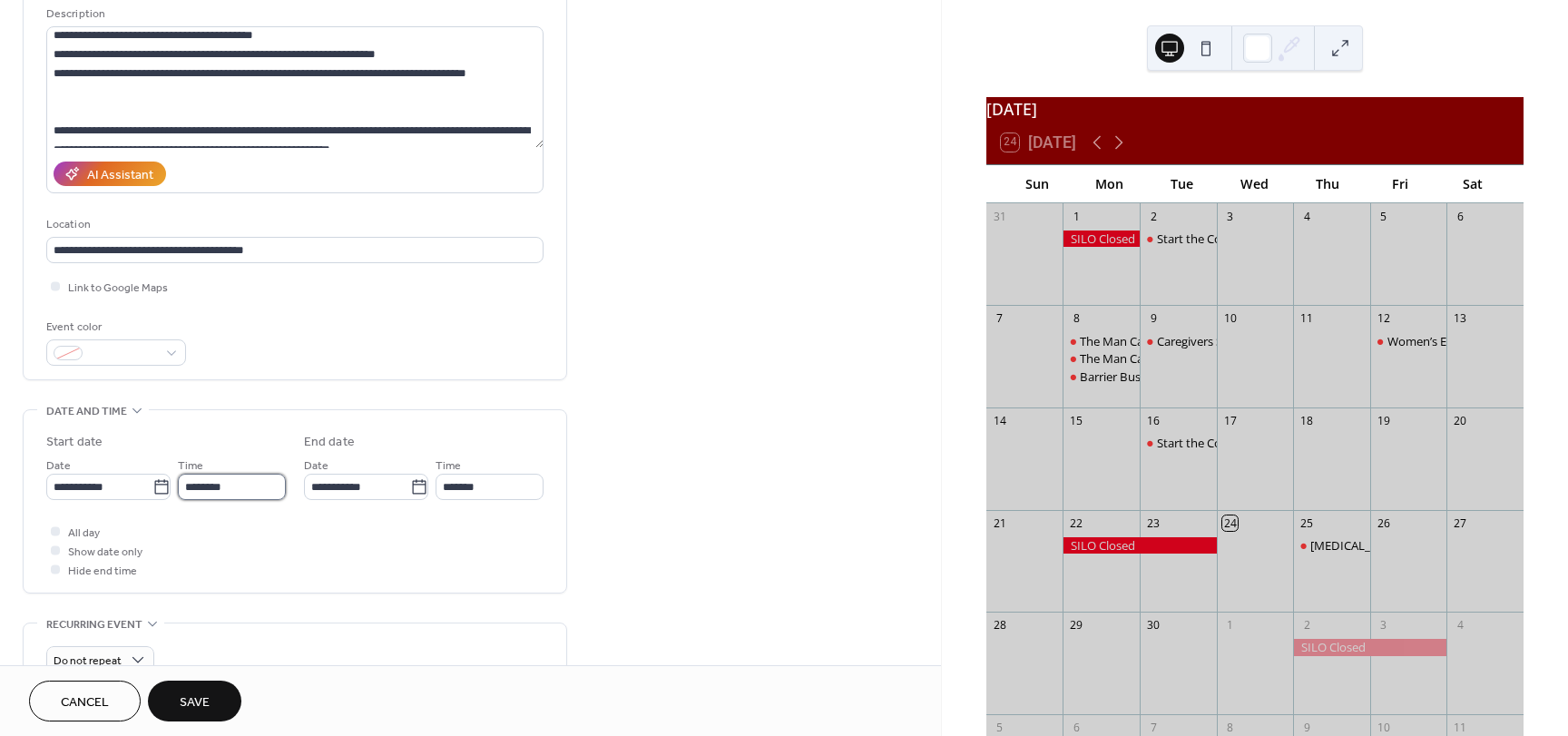
click at [242, 483] on input "********" at bounding box center [232, 486] width 108 height 26
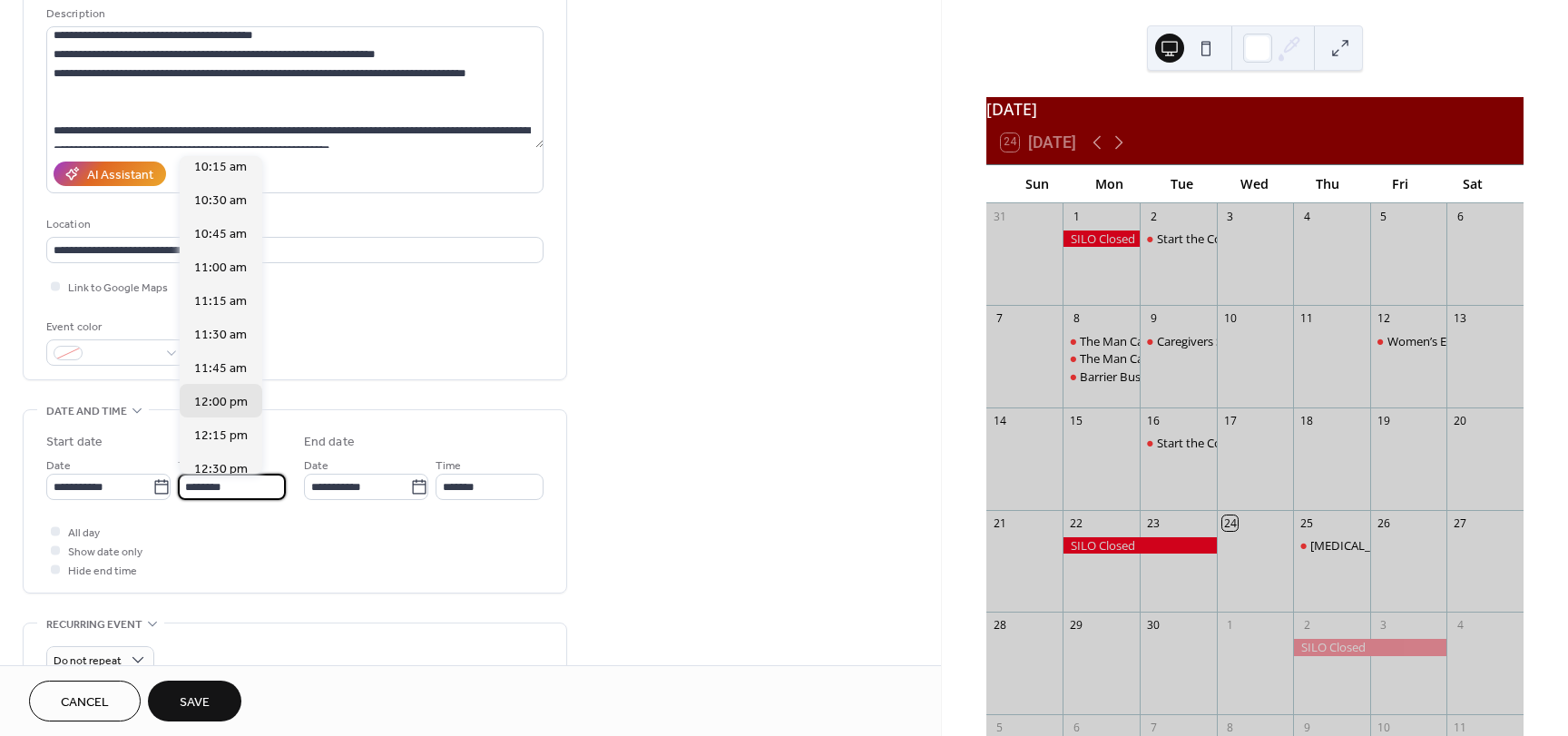
scroll to position [1339, 0]
click at [221, 175] on span "10:00 am" at bounding box center [220, 178] width 53 height 19
type input "********"
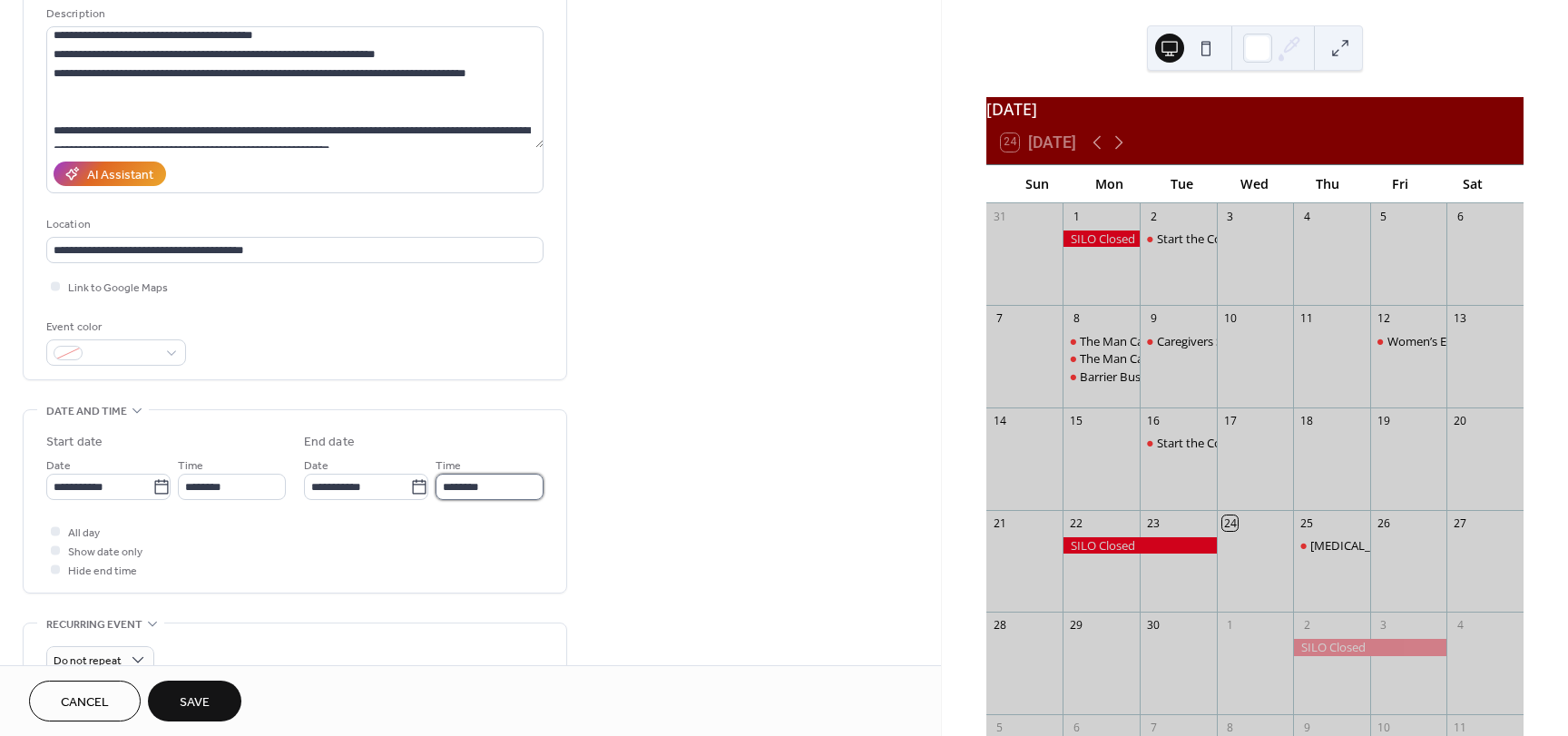
click at [476, 492] on input "********" at bounding box center [489, 486] width 108 height 26
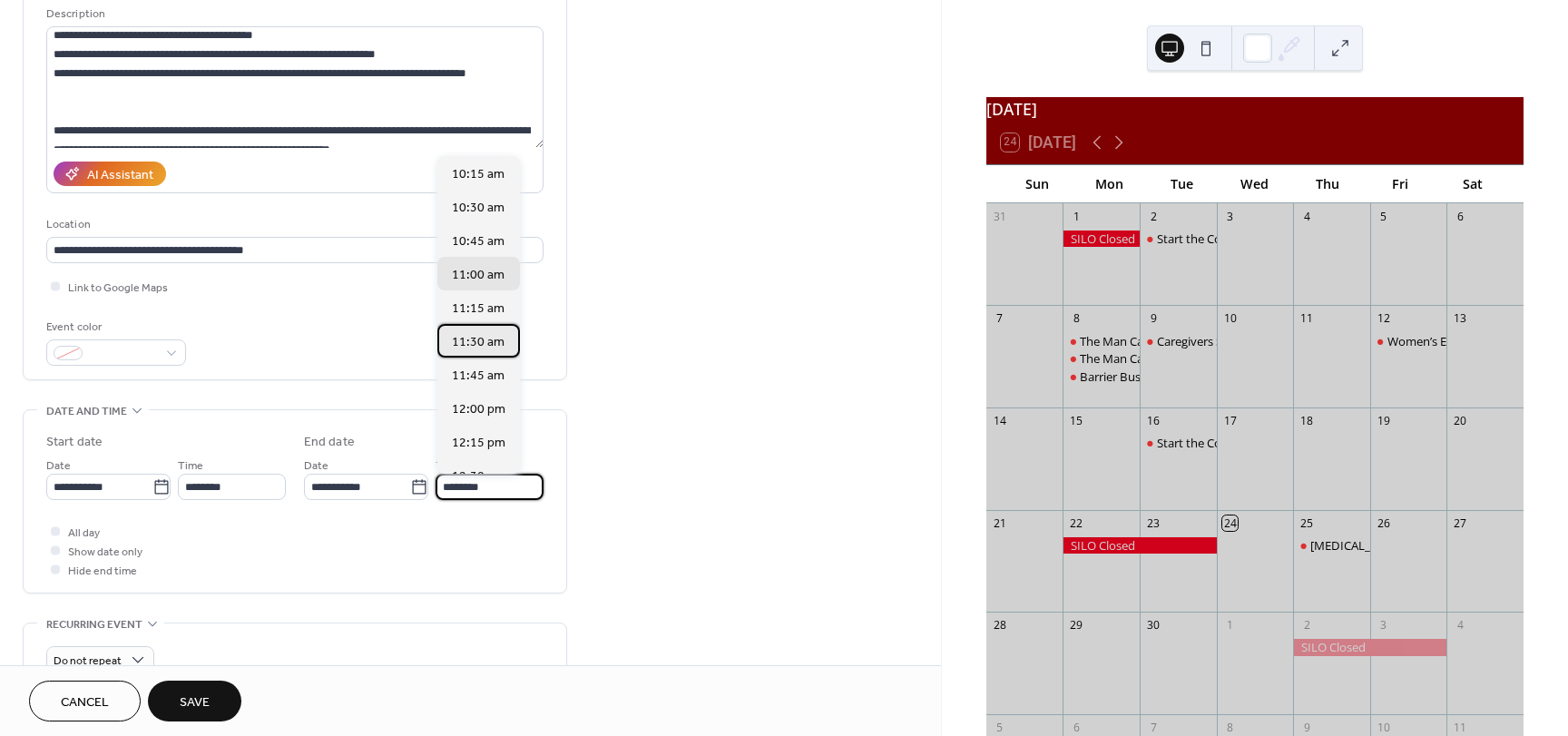
click at [475, 340] on span "11:30 am" at bounding box center [477, 342] width 53 height 19
type input "********"
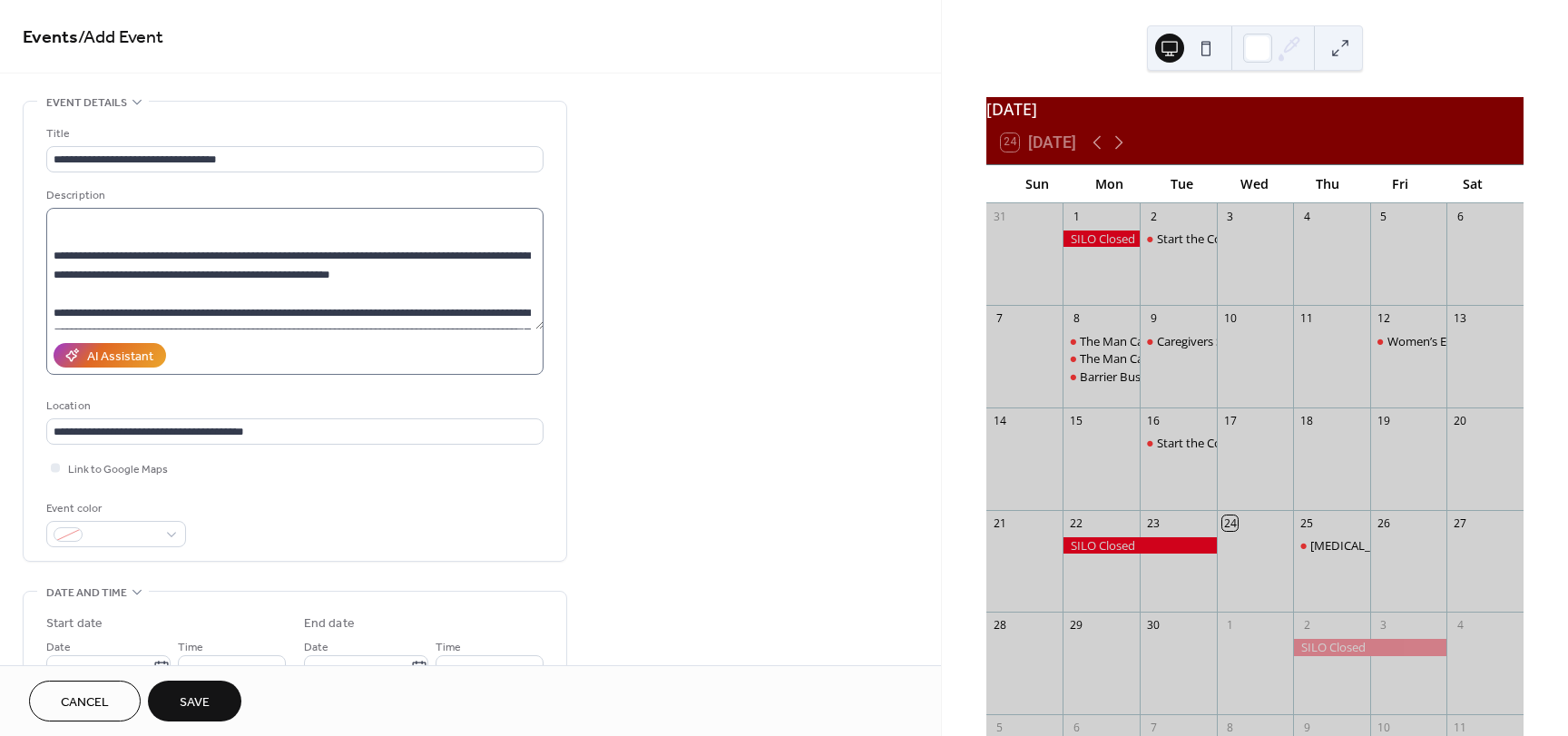
scroll to position [462, 0]
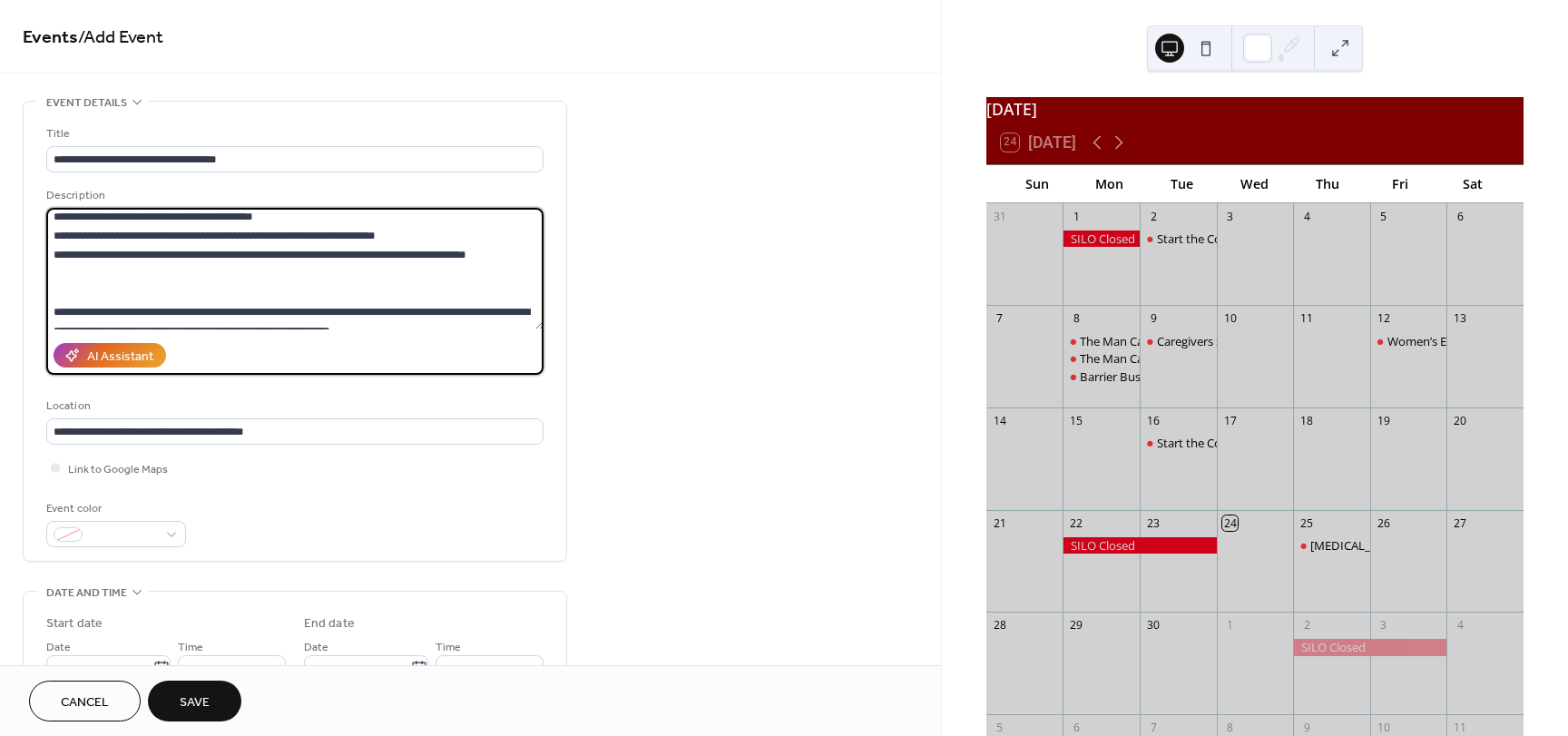
drag, startPoint x: 484, startPoint y: 256, endPoint x: 334, endPoint y: 257, distance: 150.0
click at [334, 257] on textarea at bounding box center [294, 268] width 497 height 122
drag, startPoint x: 351, startPoint y: 258, endPoint x: 330, endPoint y: 280, distance: 30.4
click at [330, 280] on textarea at bounding box center [294, 268] width 497 height 122
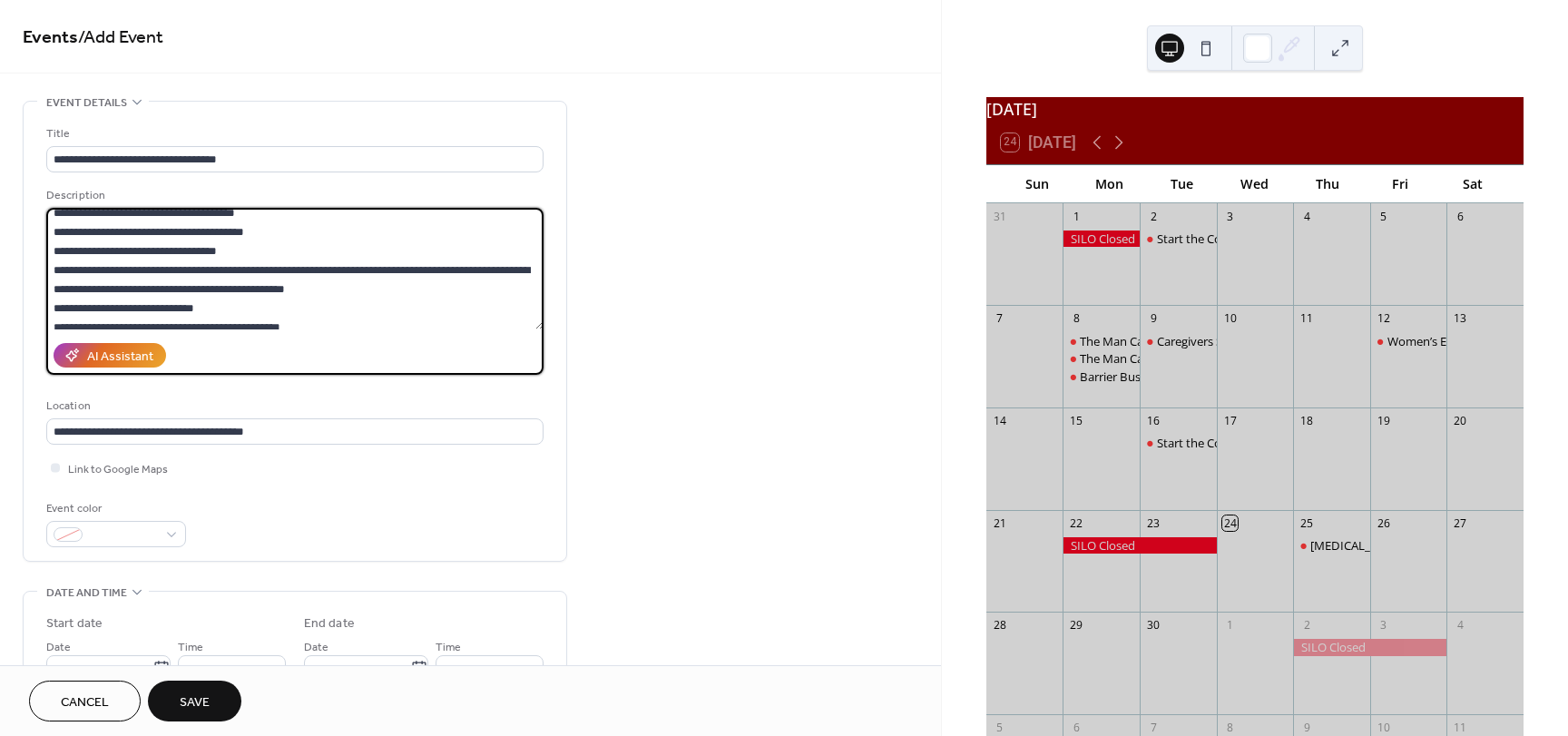
scroll to position [99, 0]
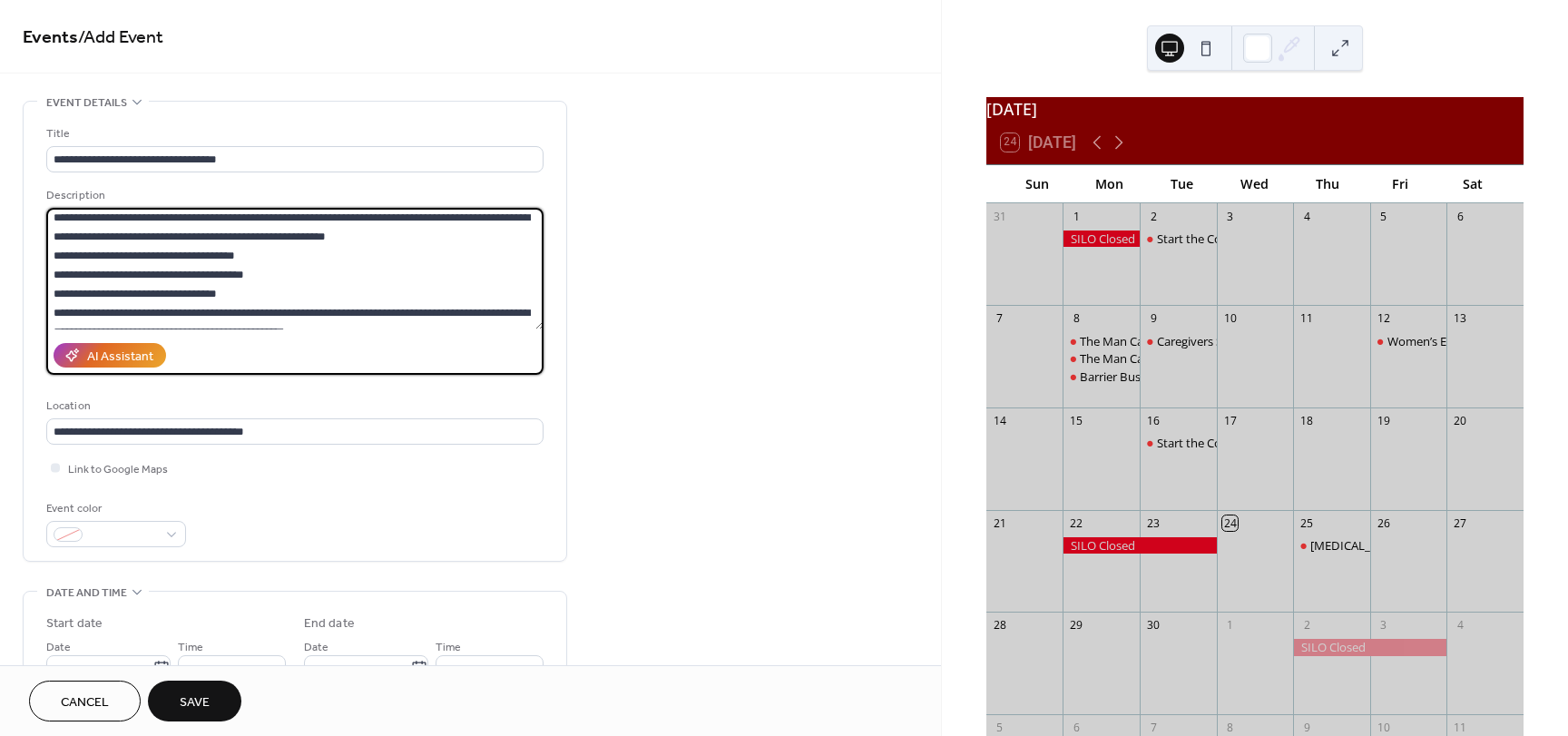
click at [212, 701] on button "Save" at bounding box center [194, 701] width 93 height 41
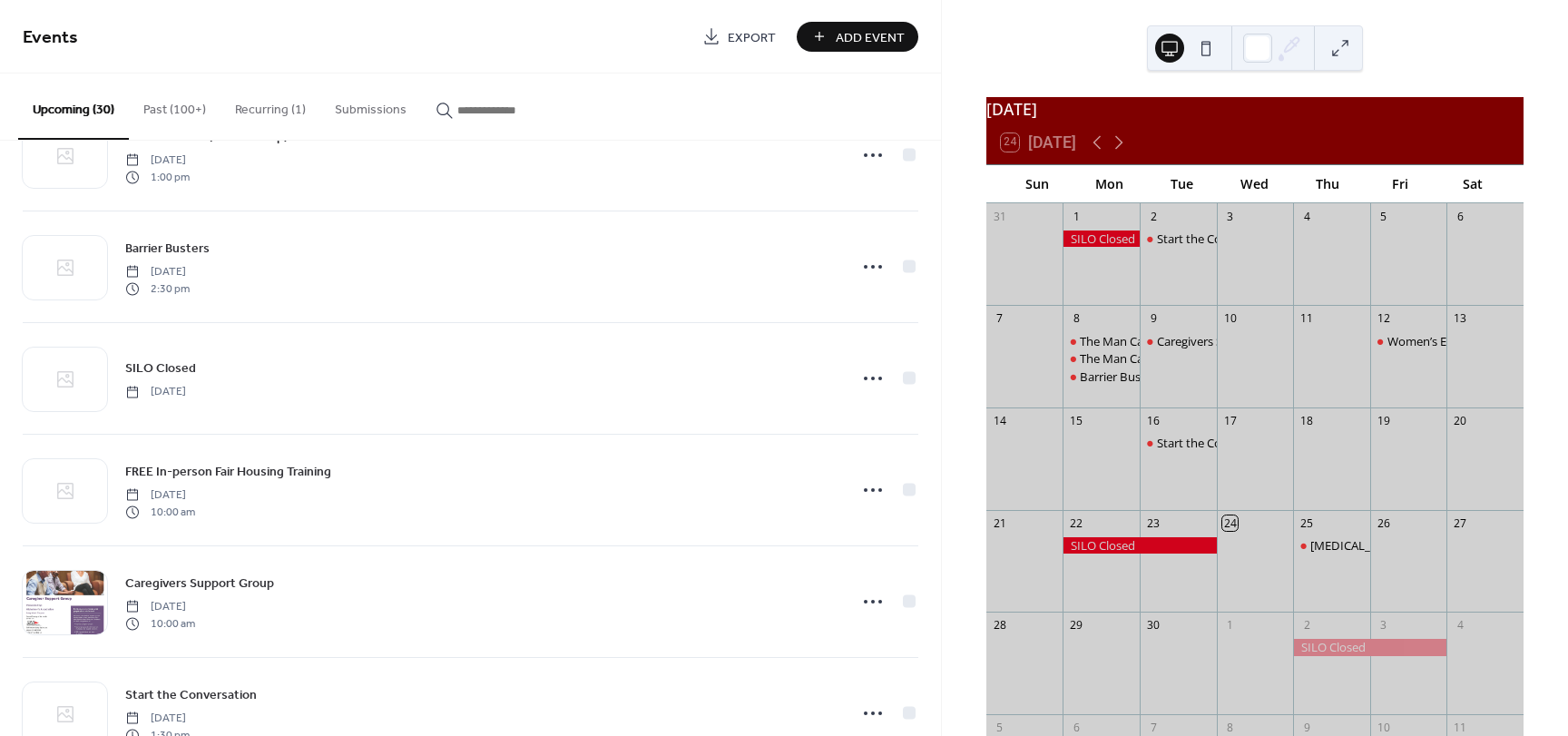
scroll to position [1542, 0]
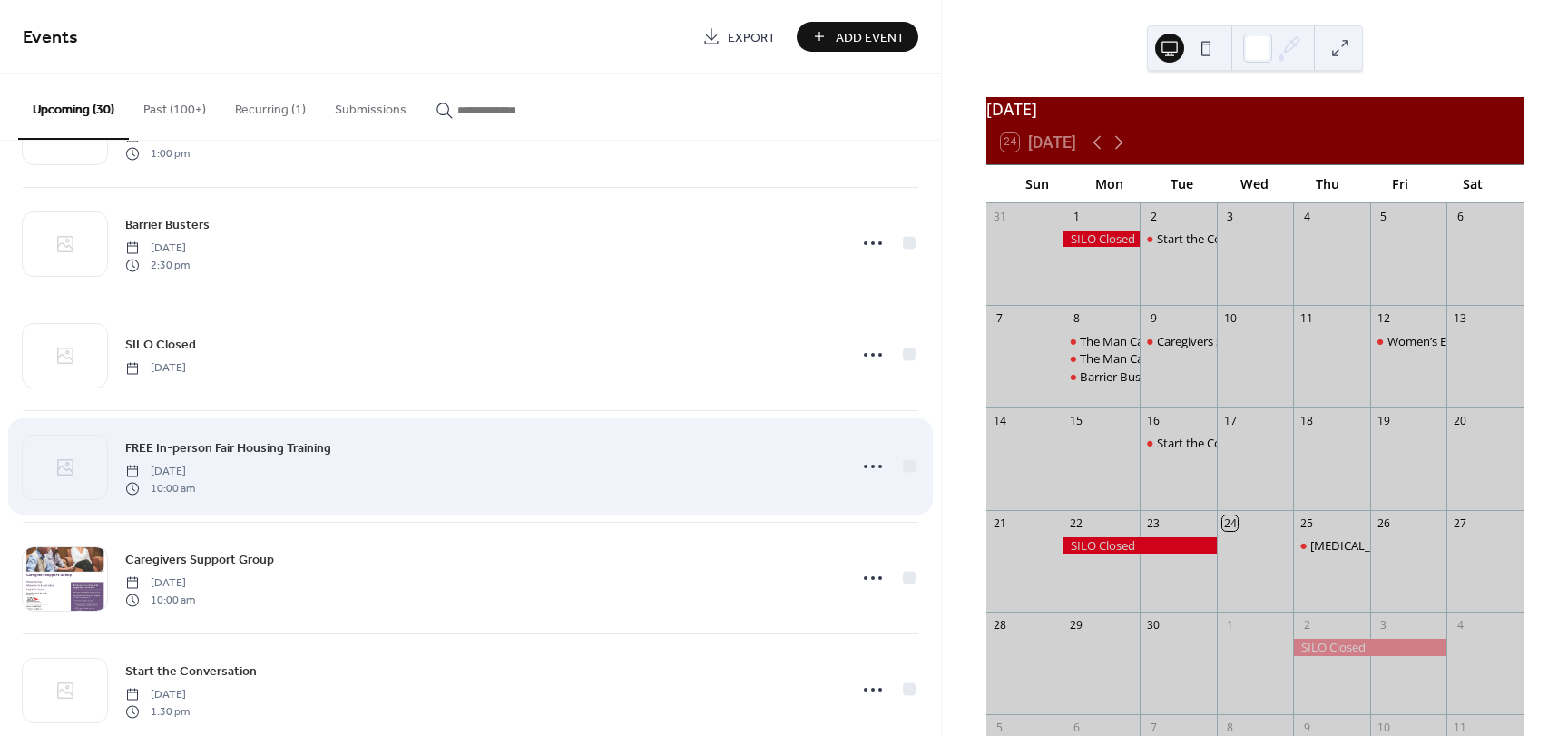
click at [474, 459] on div "FREE In-person Fair Housing Training Wednesday, November 12, 2025 10:00 am" at bounding box center [480, 466] width 710 height 58
click at [171, 442] on span "FREE In-person Fair Housing Training" at bounding box center [228, 448] width 206 height 19
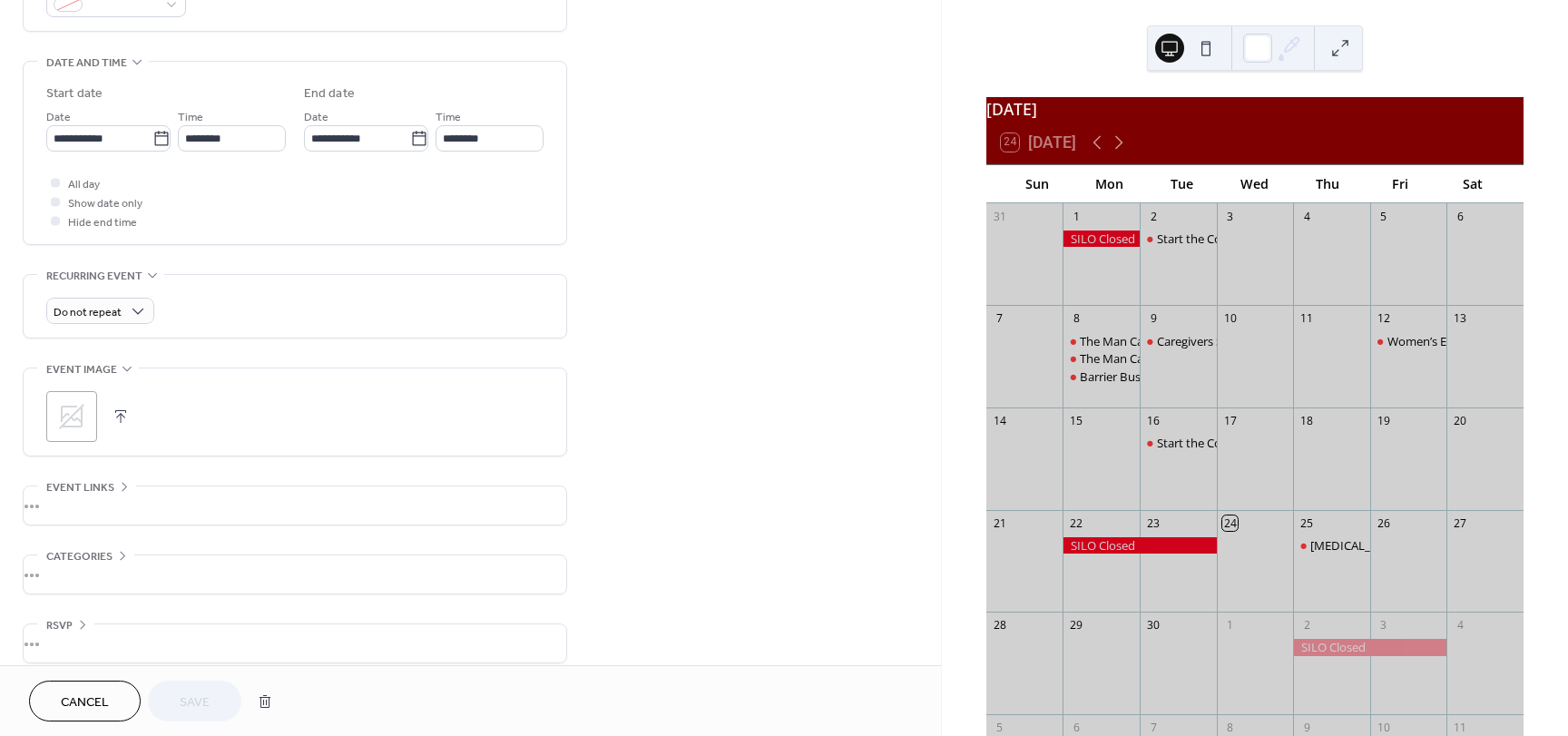
scroll to position [544, 0]
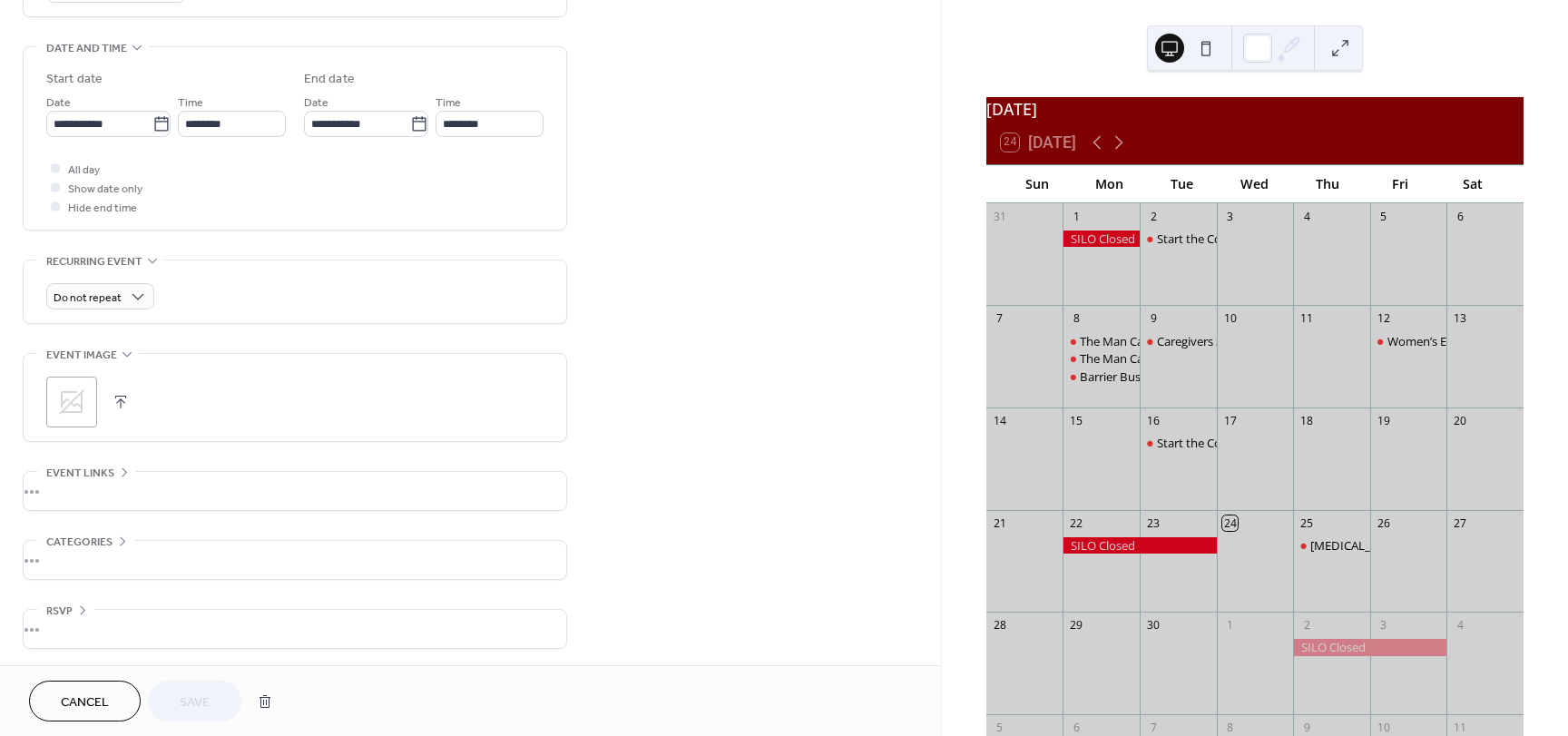
click at [77, 403] on icon at bounding box center [72, 402] width 26 height 26
click at [96, 474] on div "•••" at bounding box center [295, 489] width 542 height 38
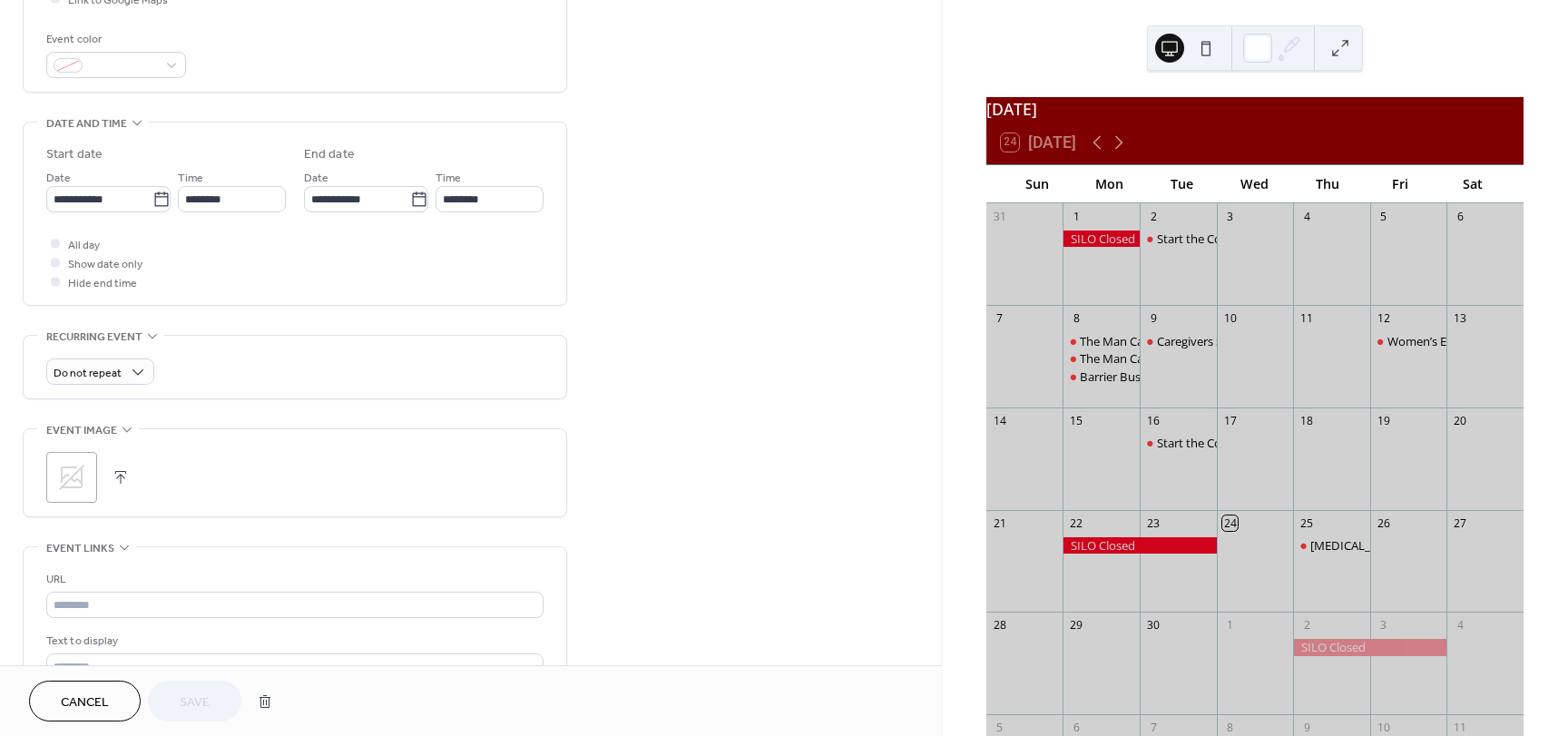
scroll to position [415, 0]
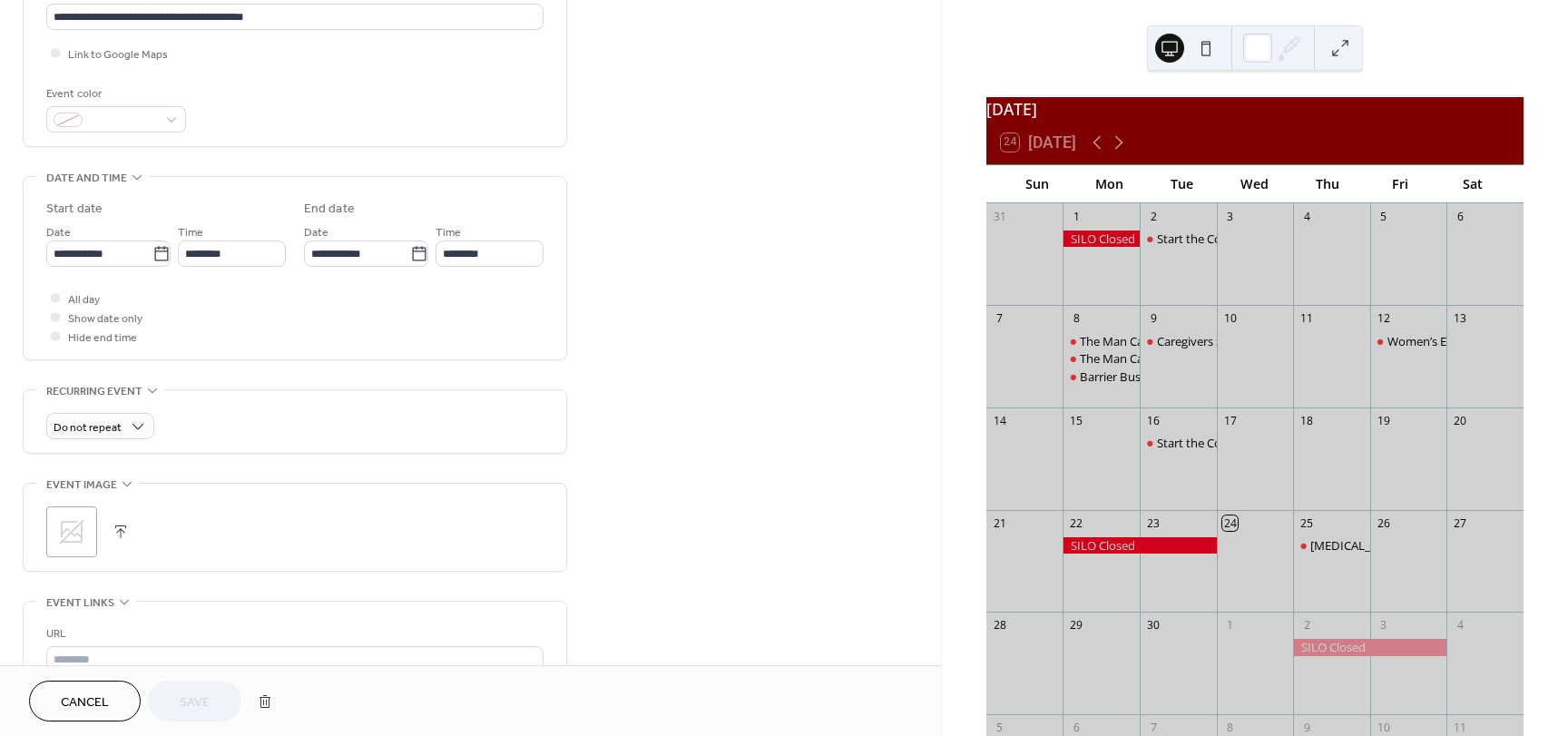
click at [122, 705] on button "Cancel" at bounding box center [84, 701] width 111 height 41
